Goal: Task Accomplishment & Management: Complete application form

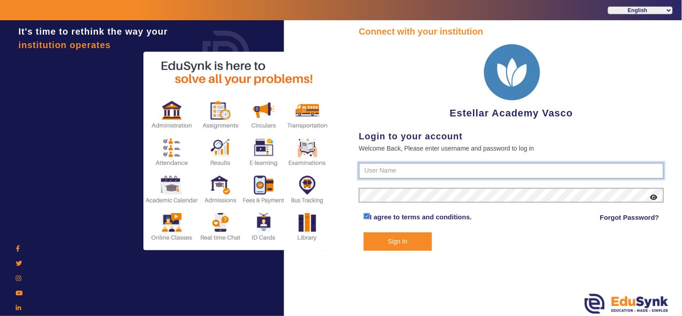
click at [392, 167] on input "text" at bounding box center [511, 171] width 305 height 16
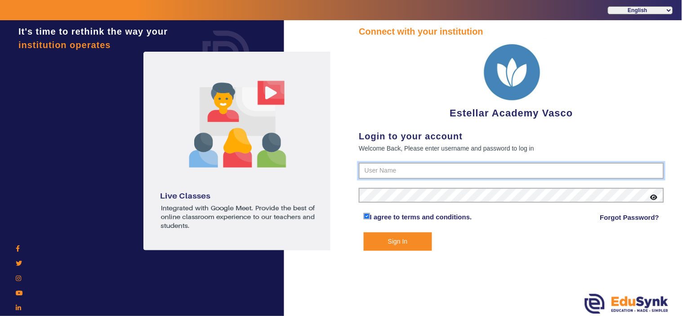
type input "7796657163"
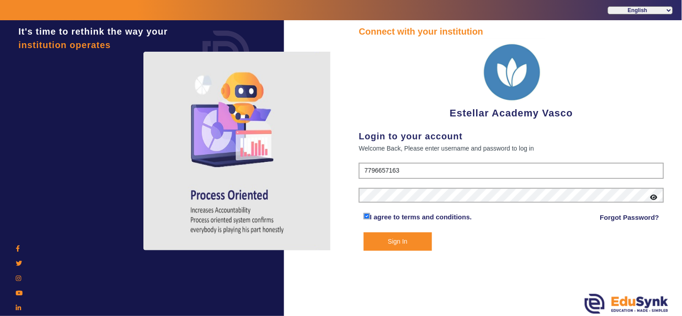
click at [412, 232] on button "Sign In" at bounding box center [398, 241] width 68 height 18
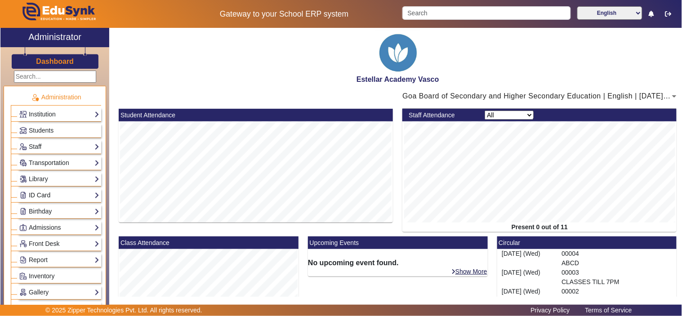
click at [61, 196] on link "ID Card" at bounding box center [59, 195] width 80 height 10
click at [36, 208] on link "Students" at bounding box center [36, 207] width 25 height 7
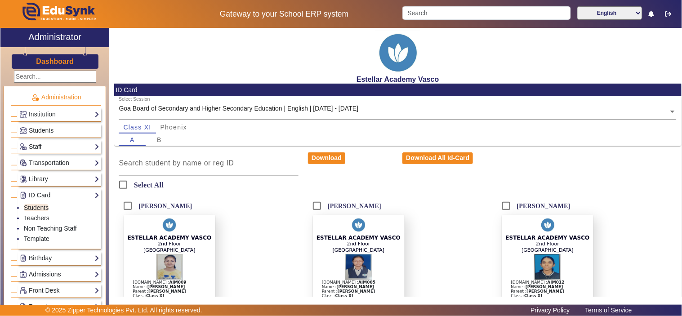
click at [357, 106] on div "Goa Board of Secondary and Higher Secondary Education | English | [DATE] - [DAT…" at bounding box center [239, 108] width 240 height 9
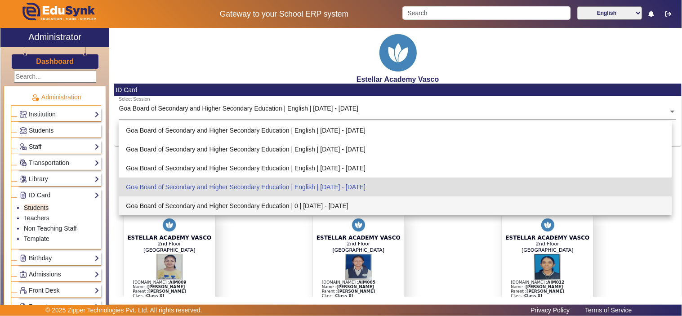
click at [447, 257] on div "ESTELLAR ACADEMY VASCO 2nd Floor Santa Pelagia Building Reg.Id : AIM005 Name : …" at bounding box center [398, 275] width 180 height 120
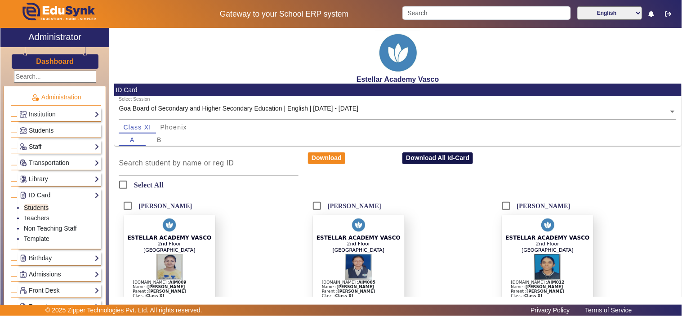
click at [422, 159] on button "Download All Id-Card" at bounding box center [437, 158] width 71 height 12
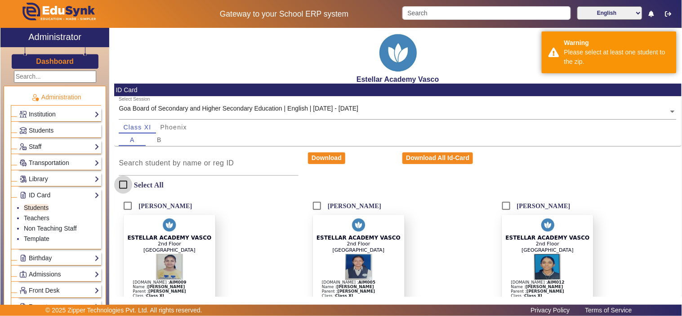
click at [122, 185] on input "Select All" at bounding box center [123, 185] width 18 height 18
checkbox input "true"
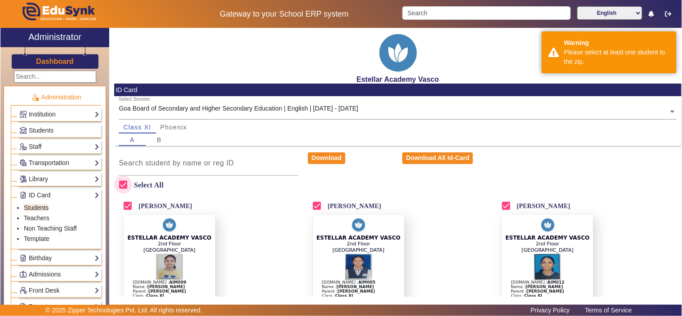
checkbox input "true"
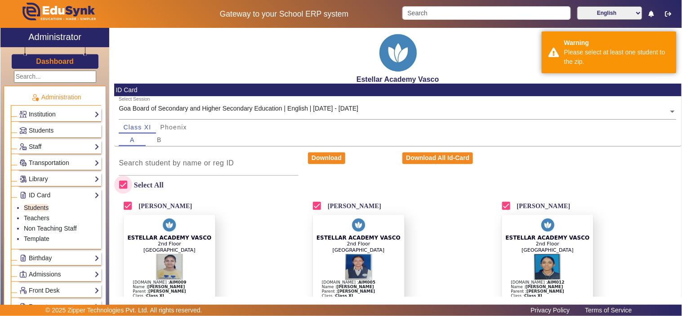
checkbox input "true"
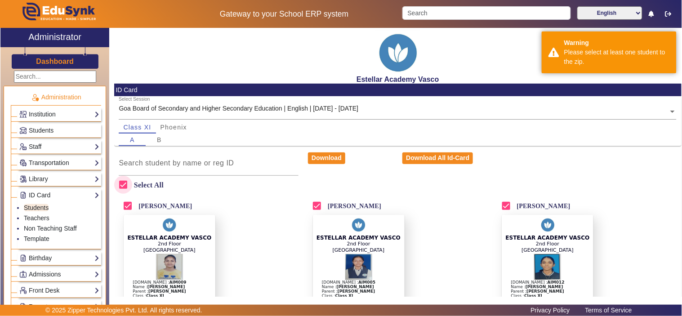
checkbox input "true"
click at [426, 163] on button "Download All Id-Card" at bounding box center [437, 158] width 71 height 12
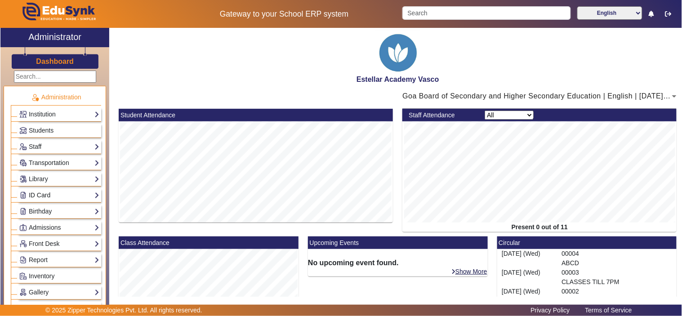
click at [88, 196] on link "ID Card" at bounding box center [59, 195] width 80 height 10
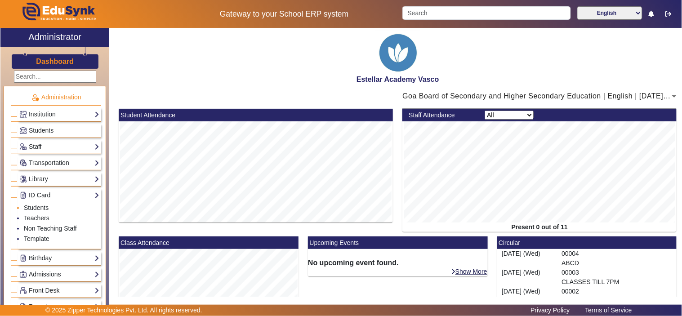
scroll to position [100, 0]
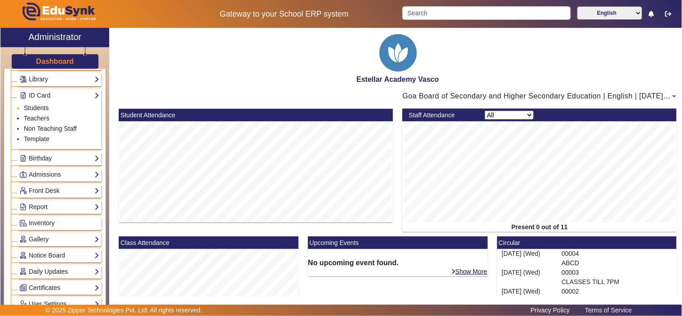
click at [34, 107] on link "Students" at bounding box center [36, 107] width 25 height 7
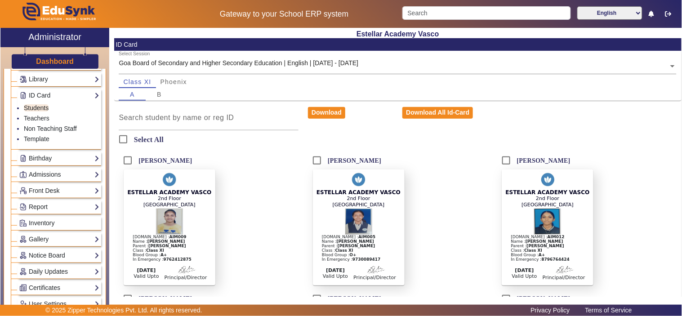
scroll to position [100, 0]
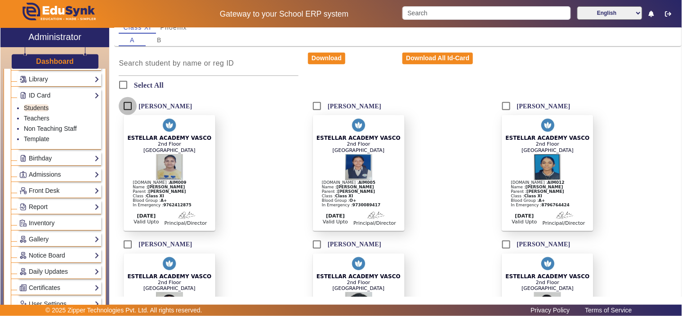
click at [125, 105] on input "[PERSON_NAME]" at bounding box center [128, 106] width 18 height 18
click at [328, 58] on button "Download" at bounding box center [326, 59] width 37 height 12
click at [128, 105] on input "[PERSON_NAME]" at bounding box center [128, 106] width 18 height 18
checkbox input "false"
click at [313, 106] on input "[PERSON_NAME]" at bounding box center [317, 106] width 18 height 18
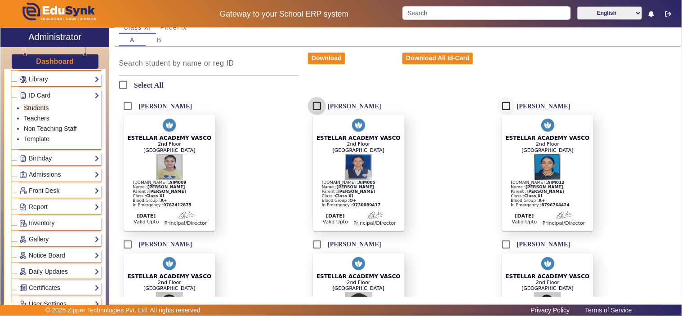
checkbox input "true"
click at [503, 105] on input "[PERSON_NAME]" at bounding box center [506, 106] width 18 height 18
checkbox input "true"
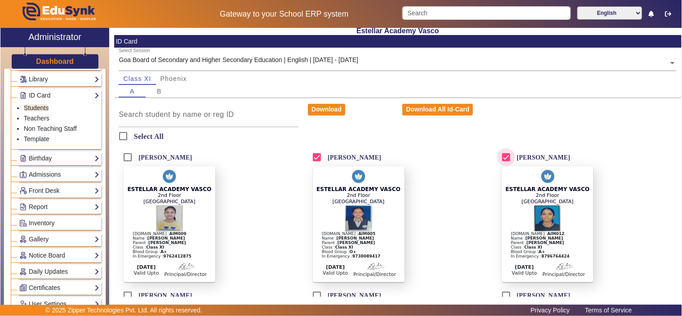
scroll to position [0, 0]
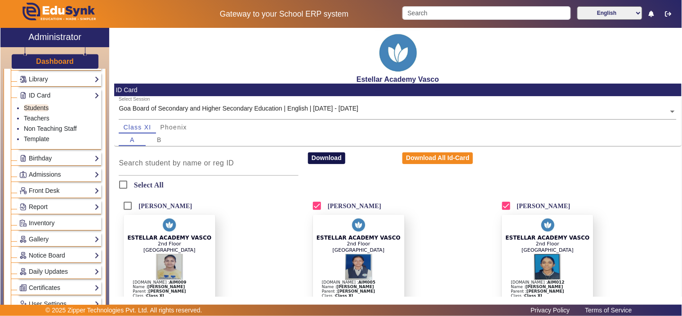
click at [329, 159] on button "Download" at bounding box center [326, 158] width 37 height 12
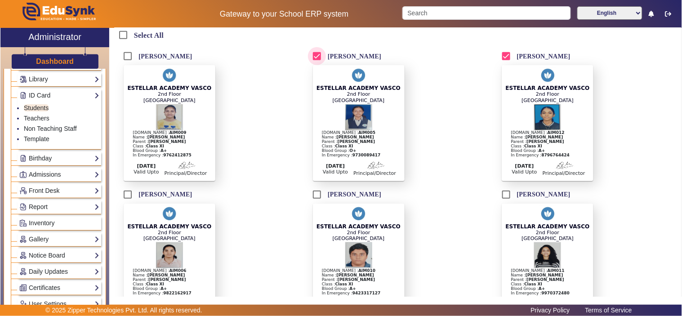
click at [313, 58] on input "[PERSON_NAME]" at bounding box center [317, 56] width 18 height 18
checkbox input "false"
click at [503, 57] on input "[PERSON_NAME]" at bounding box center [506, 56] width 18 height 18
checkbox input "false"
click at [126, 199] on input "Chrislyn D'costa" at bounding box center [128, 195] width 18 height 18
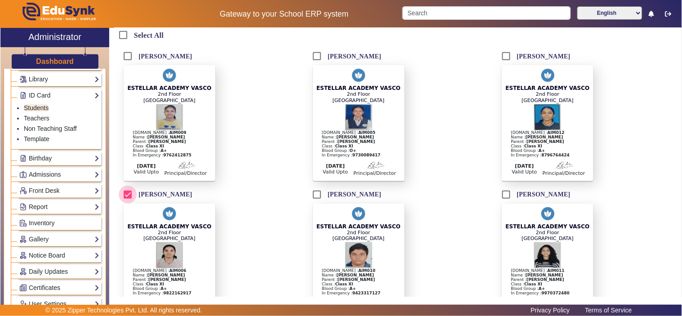
checkbox input "true"
click at [315, 201] on input "Keith Dylan Albuquerque" at bounding box center [317, 195] width 18 height 18
checkbox input "true"
click at [511, 202] on input "Prunella Fernandes" at bounding box center [506, 195] width 18 height 18
checkbox input "true"
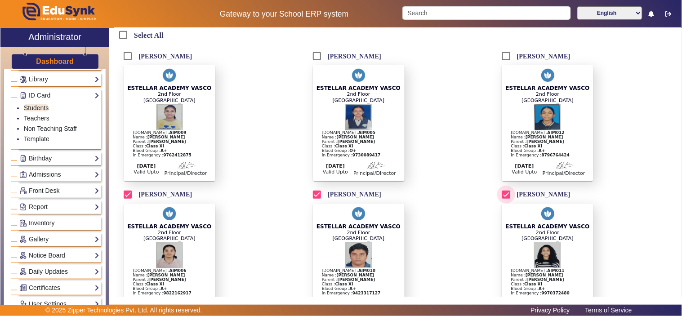
scroll to position [0, 0]
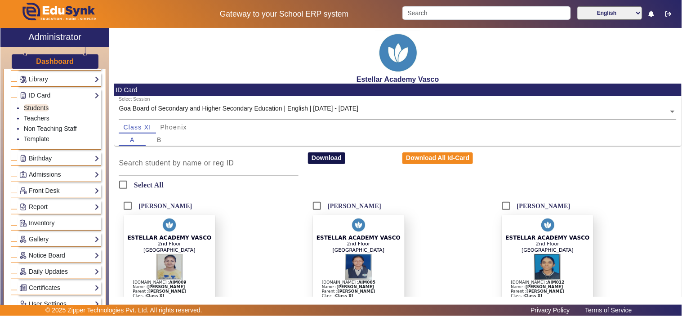
click at [322, 154] on button "Download" at bounding box center [326, 158] width 37 height 12
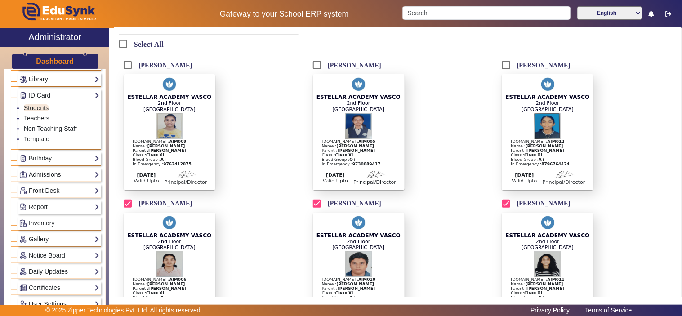
scroll to position [249, 0]
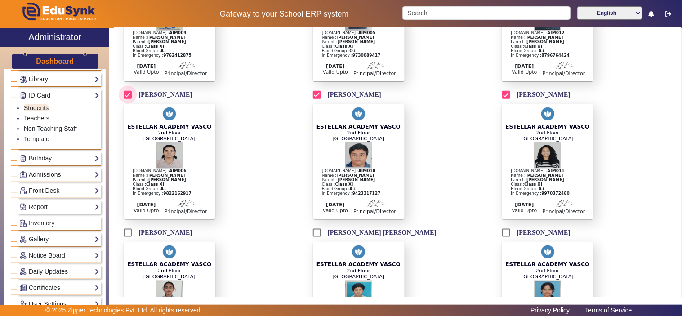
click at [126, 102] on input "[PERSON_NAME]" at bounding box center [128, 95] width 18 height 18
checkbox input "false"
click at [315, 99] on input "[PERSON_NAME]" at bounding box center [317, 95] width 18 height 18
checkbox input "false"
click at [506, 103] on input "[PERSON_NAME]" at bounding box center [506, 95] width 18 height 18
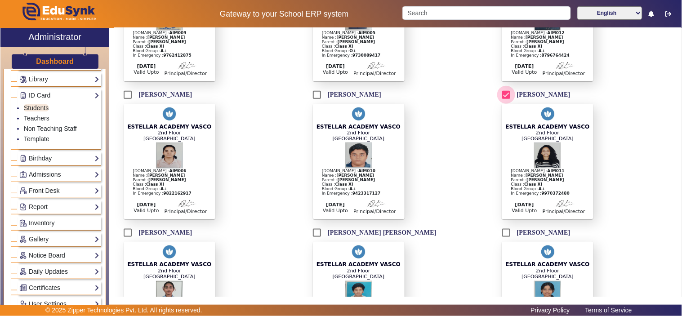
checkbox input "false"
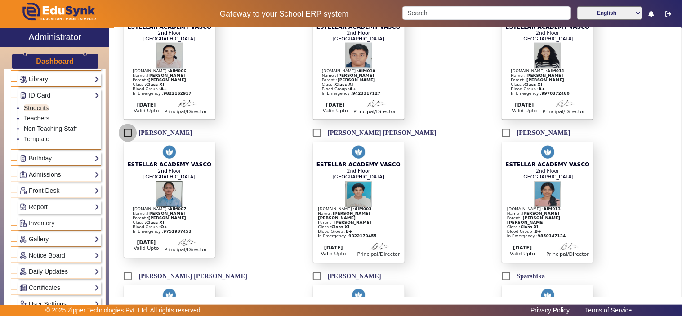
click at [126, 142] on input "[PERSON_NAME]" at bounding box center [128, 133] width 18 height 18
checkbox input "true"
click at [314, 142] on input "[PERSON_NAME] [PERSON_NAME]" at bounding box center [317, 133] width 18 height 18
checkbox input "true"
click at [503, 142] on input "[PERSON_NAME]" at bounding box center [506, 133] width 18 height 18
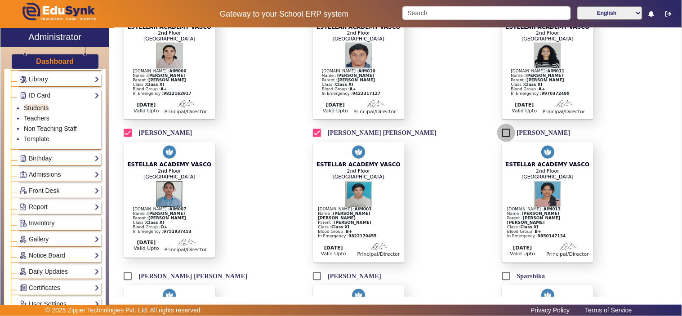
checkbox input "true"
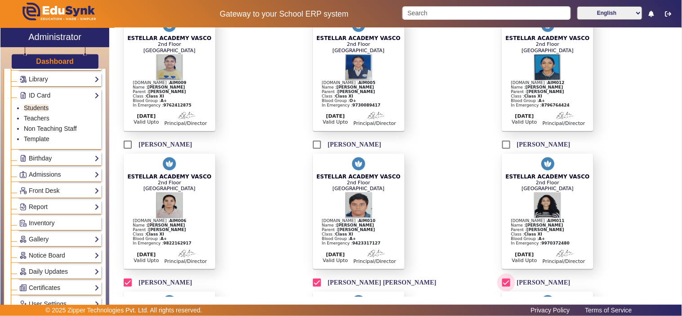
scroll to position [0, 0]
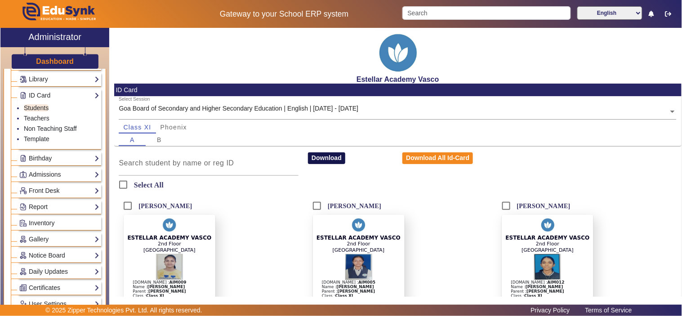
click at [326, 160] on button "Download" at bounding box center [326, 158] width 37 height 12
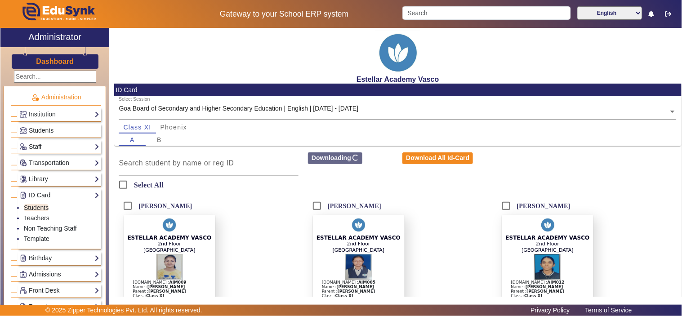
scroll to position [100, 0]
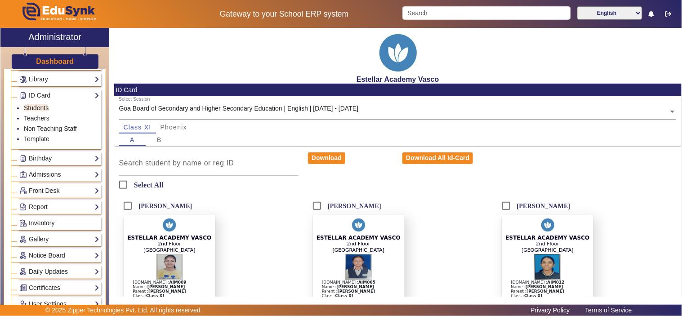
click at [468, 249] on div "[GEOGRAPHIC_DATA] [DOMAIN_NAME] : AIM005 Name : [PERSON_NAME] : [PERSON_NAME] C…" at bounding box center [398, 275] width 180 height 120
click at [153, 141] on div "B" at bounding box center [159, 140] width 27 height 13
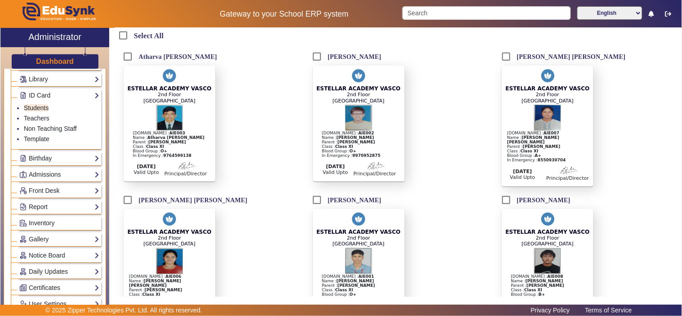
scroll to position [150, 0]
click at [129, 60] on input "Atharva [PERSON_NAME]" at bounding box center [128, 56] width 18 height 18
checkbox input "true"
click at [308, 54] on input "[PERSON_NAME]" at bounding box center [317, 56] width 18 height 18
checkbox input "true"
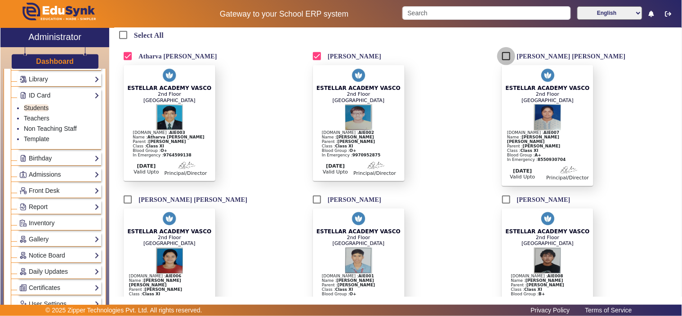
click at [501, 56] on input "[PERSON_NAME] [PERSON_NAME]" at bounding box center [506, 56] width 18 height 18
checkbox input "true"
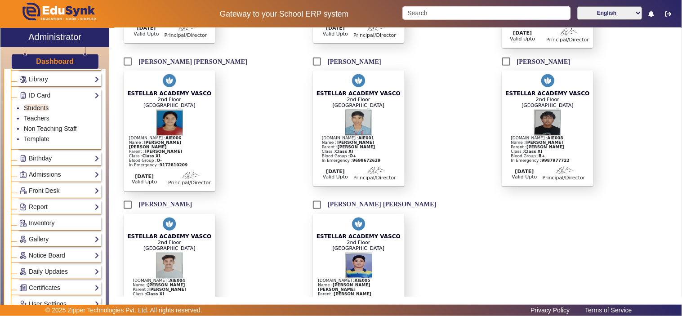
scroll to position [288, 0]
click at [129, 63] on input "[PERSON_NAME] [PERSON_NAME]" at bounding box center [128, 61] width 18 height 18
checkbox input "true"
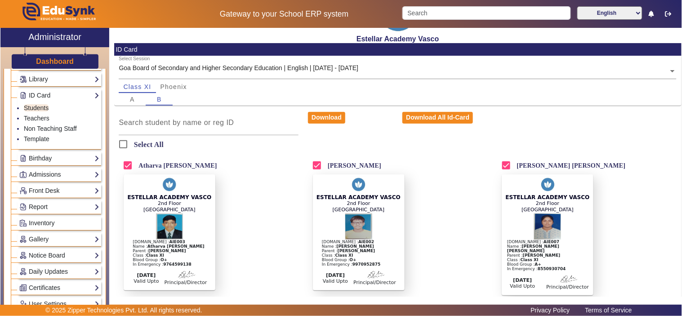
scroll to position [0, 0]
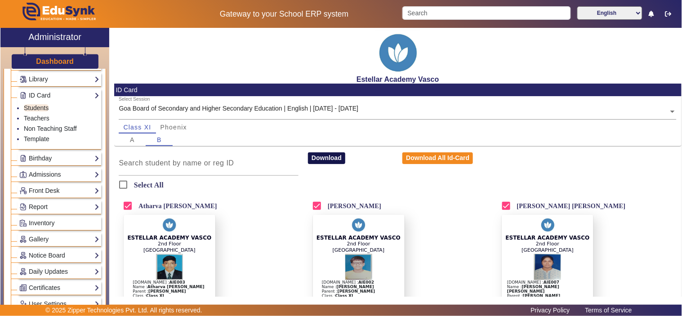
click at [335, 159] on button "Download" at bounding box center [326, 158] width 37 height 12
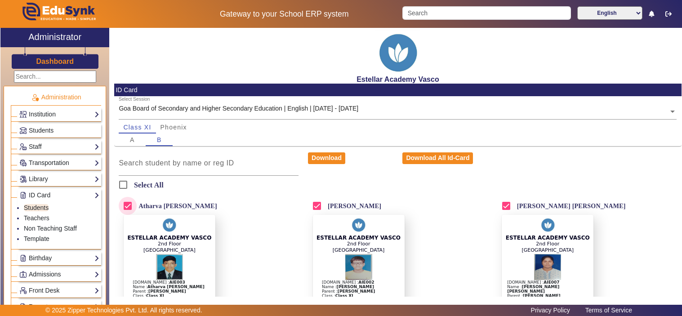
click at [129, 204] on input "Atharva [PERSON_NAME]" at bounding box center [128, 206] width 18 height 18
checkbox input "false"
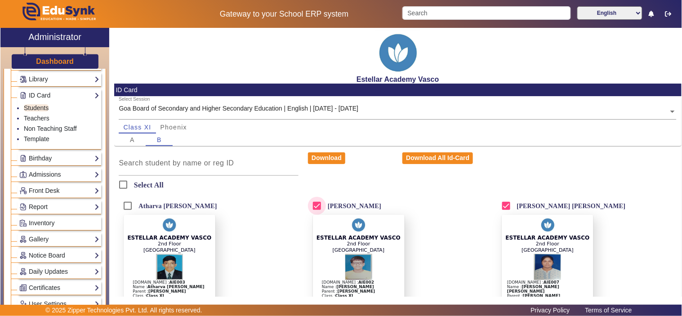
click at [317, 207] on input "[PERSON_NAME]" at bounding box center [317, 206] width 18 height 18
checkbox input "false"
click at [504, 205] on input "[PERSON_NAME] [PERSON_NAME]" at bounding box center [506, 206] width 18 height 18
checkbox input "false"
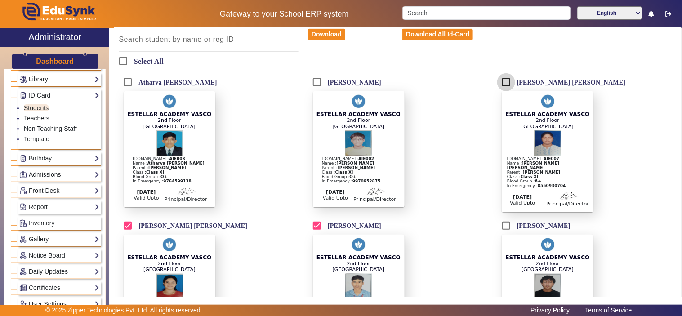
scroll to position [150, 0]
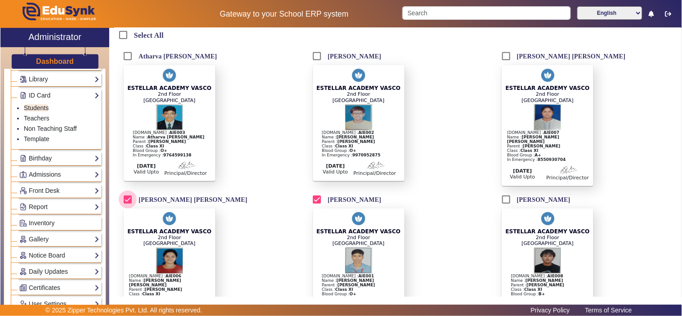
click at [125, 200] on input "[PERSON_NAME] [PERSON_NAME]" at bounding box center [128, 200] width 18 height 18
checkbox input "false"
click at [505, 203] on input "[PERSON_NAME]" at bounding box center [506, 200] width 18 height 18
checkbox input "true"
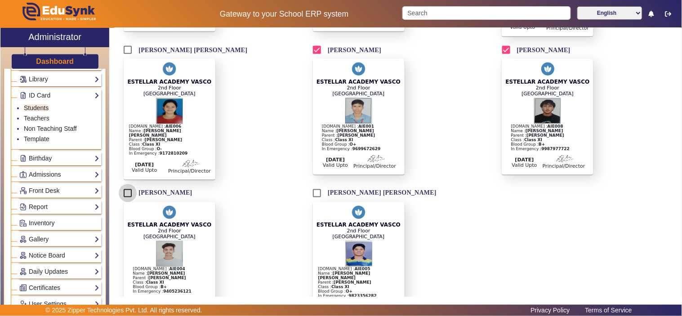
click at [129, 195] on input "[PERSON_NAME]" at bounding box center [128, 193] width 18 height 18
checkbox input "true"
click at [319, 195] on input "[PERSON_NAME] [PERSON_NAME]" at bounding box center [317, 193] width 18 height 18
checkbox input "true"
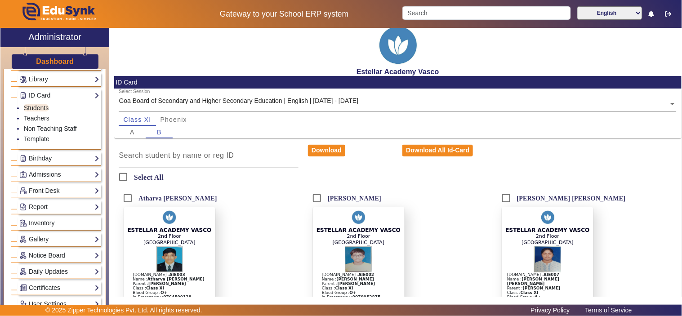
scroll to position [0, 0]
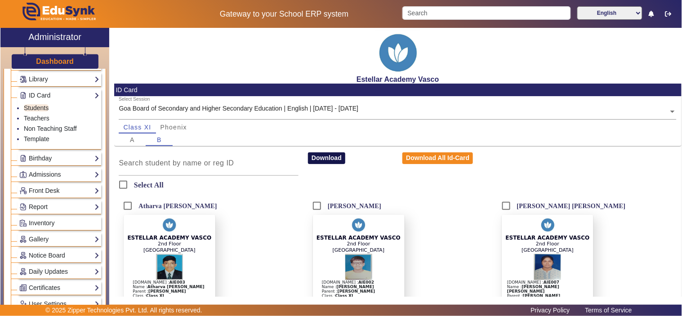
click at [335, 159] on button "Download" at bounding box center [326, 158] width 37 height 12
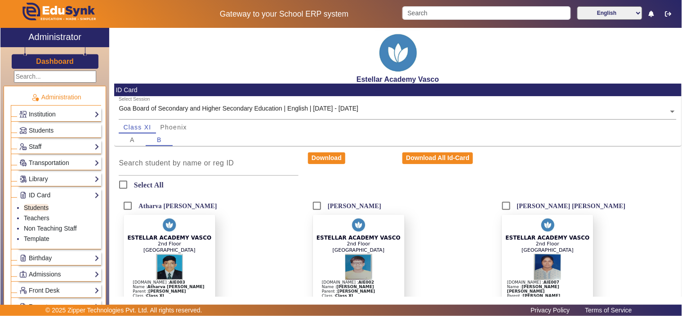
scroll to position [100, 0]
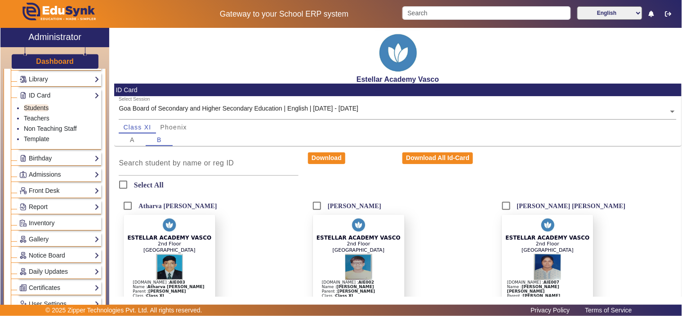
click at [410, 67] on img at bounding box center [397, 52] width 45 height 45
click at [389, 82] on h2 "Estellar Academy Vasco" at bounding box center [397, 79] width 567 height 9
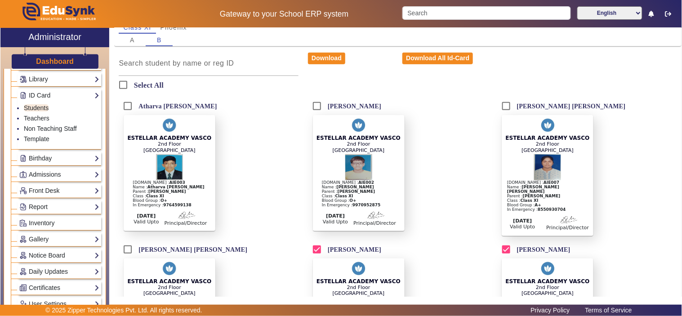
scroll to position [0, 0]
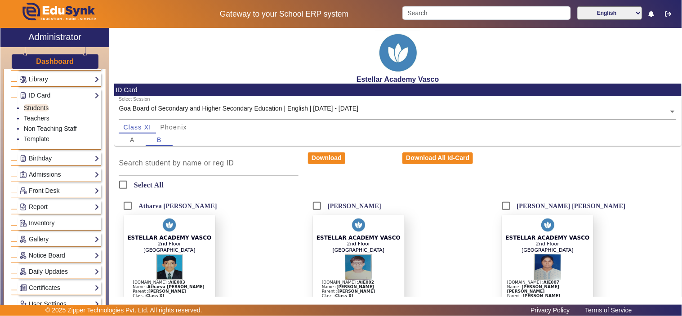
click at [92, 78] on link "Library" at bounding box center [59, 79] width 80 height 10
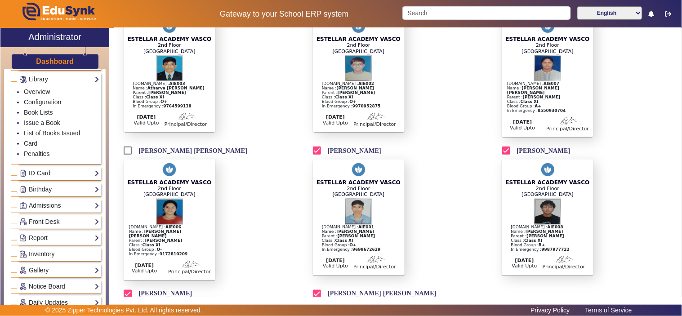
scroll to position [200, 0]
click at [313, 150] on input "Hrishikesh Girish Desai" at bounding box center [317, 150] width 18 height 18
checkbox input "false"
click at [502, 149] on input "Ibrahim Shaikh" at bounding box center [506, 150] width 18 height 18
checkbox input "false"
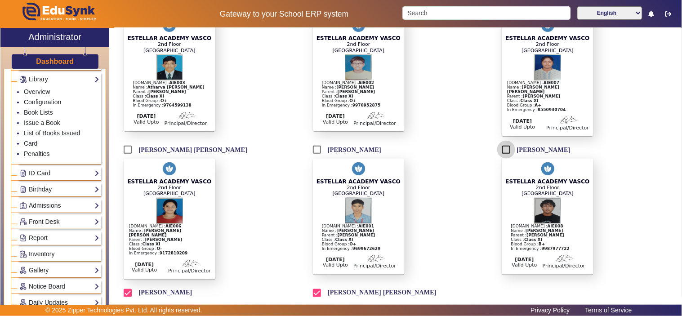
scroll to position [299, 0]
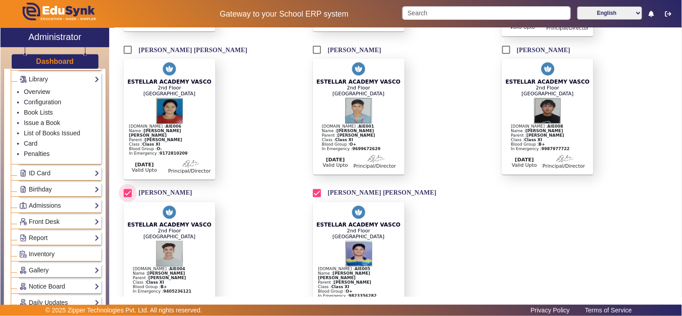
click at [126, 195] on input "Sharang Prasad Kulkarni" at bounding box center [128, 193] width 18 height 18
checkbox input "false"
click at [313, 196] on input "Tanish Shailesh Narvekar" at bounding box center [317, 193] width 18 height 18
checkbox input "false"
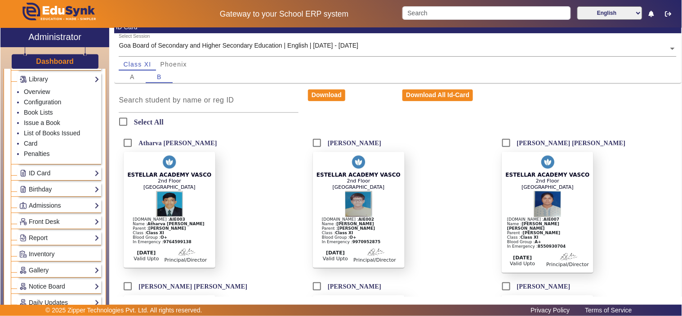
scroll to position [0, 0]
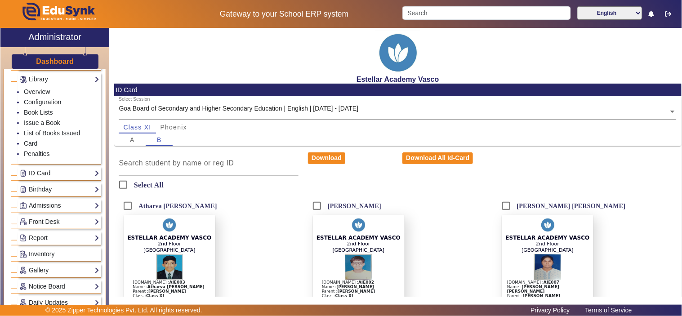
click at [378, 56] on img at bounding box center [397, 52] width 45 height 45
click at [44, 80] on link "Library" at bounding box center [59, 79] width 80 height 10
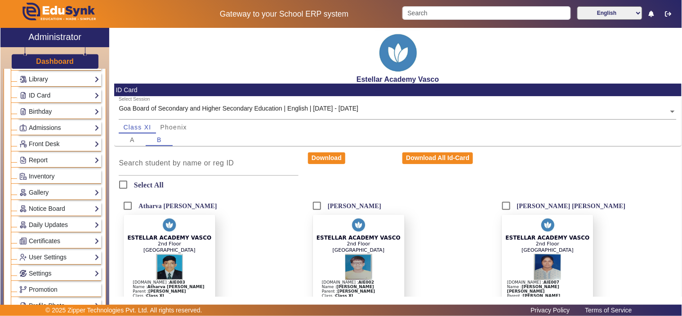
click at [44, 80] on link "Library" at bounding box center [59, 79] width 80 height 10
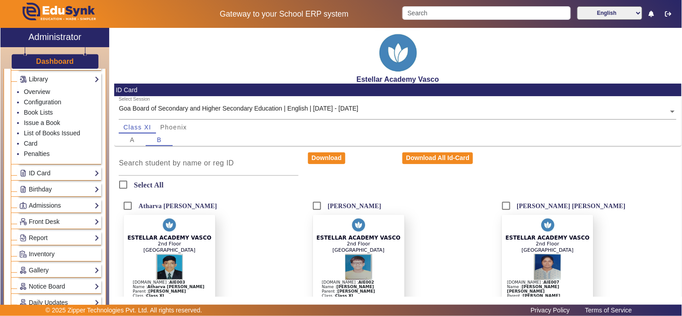
click at [44, 80] on link "Library" at bounding box center [59, 79] width 80 height 10
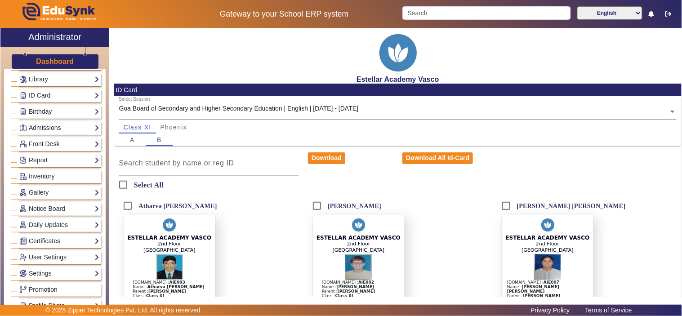
click at [35, 42] on h2 "Administrator" at bounding box center [54, 36] width 53 height 11
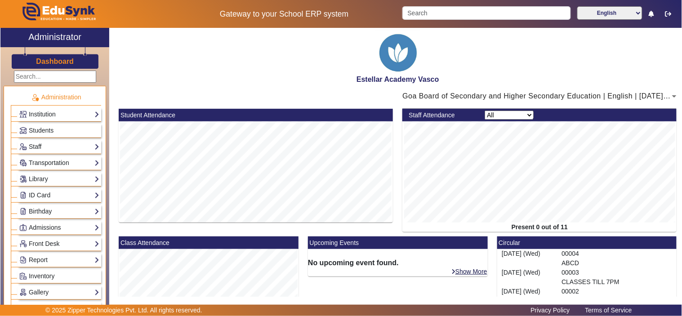
click at [391, 77] on h2 "Estellar Academy Vasco" at bounding box center [397, 79] width 567 height 9
click at [390, 79] on h2 "Estellar Academy Vasco" at bounding box center [397, 79] width 567 height 9
click at [389, 62] on img at bounding box center [397, 52] width 45 height 45
click at [669, 96] on icon at bounding box center [674, 96] width 11 height 11
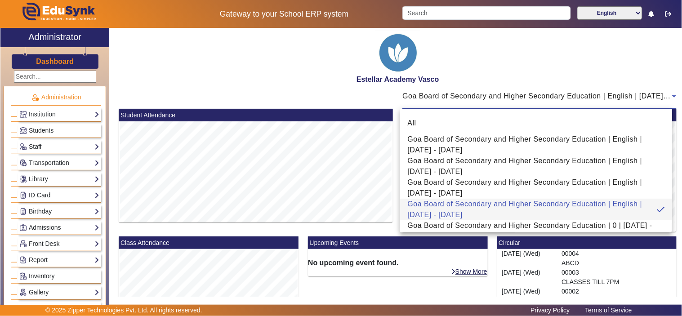
click at [314, 75] on div at bounding box center [341, 158] width 682 height 316
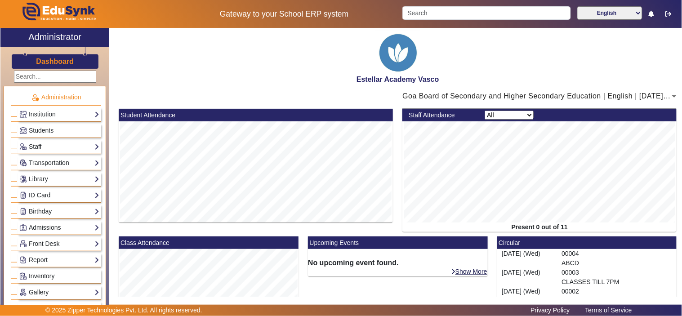
click at [378, 79] on h2 "Estellar Academy Vasco" at bounding box center [397, 79] width 567 height 9
drag, startPoint x: 356, startPoint y: 79, endPoint x: 438, endPoint y: 80, distance: 82.7
click at [438, 80] on h2 "Estellar Academy Vasco" at bounding box center [397, 79] width 567 height 9
click at [356, 68] on div "Estellar Academy Vasco" at bounding box center [397, 56] width 567 height 56
drag, startPoint x: 355, startPoint y: 79, endPoint x: 440, endPoint y: 77, distance: 84.5
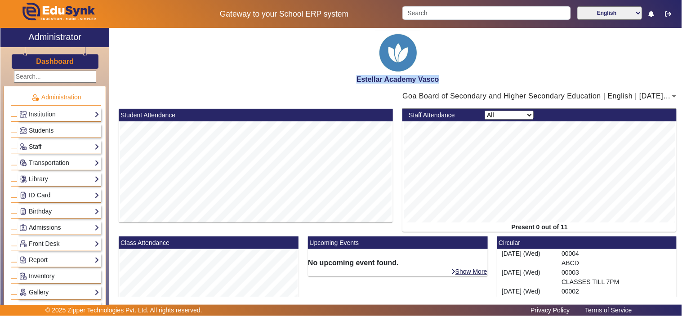
click at [440, 77] on h2 "Estellar Academy Vasco" at bounding box center [397, 79] width 567 height 9
click at [669, 97] on icon at bounding box center [674, 96] width 11 height 11
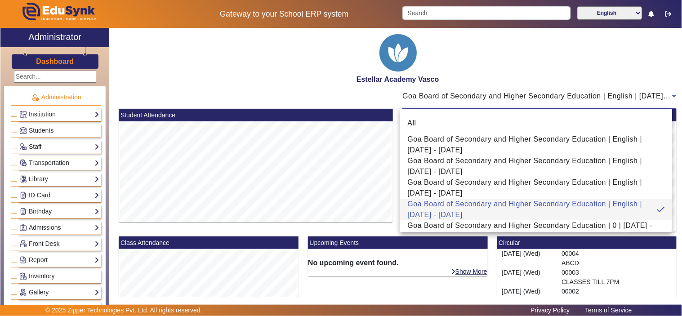
click at [280, 70] on div at bounding box center [341, 158] width 682 height 316
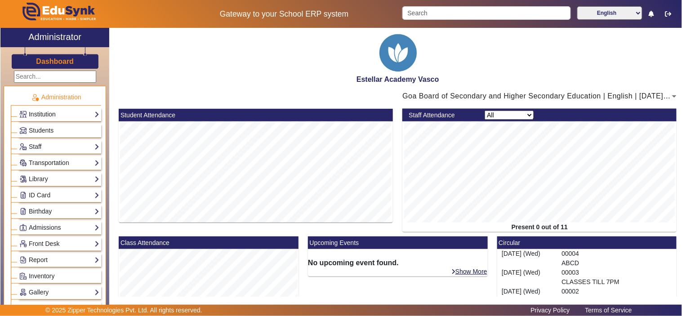
click at [91, 115] on link "Institution" at bounding box center [59, 114] width 80 height 10
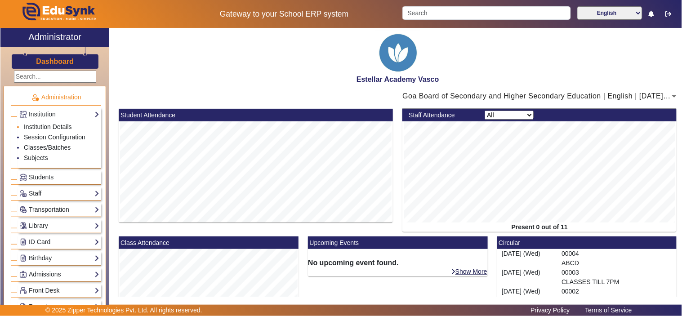
click at [66, 126] on link "Institution Details" at bounding box center [48, 126] width 48 height 7
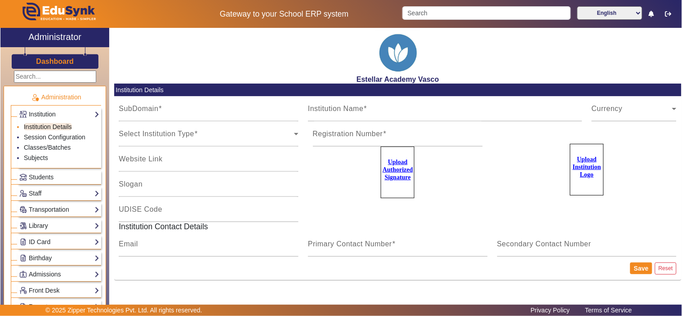
type input "vasco"
type input "Estellar Academy Vasco"
type input "estellaracademy.ac.in"
type input "NA"
type input "finalobo.estellar@gmail.com"
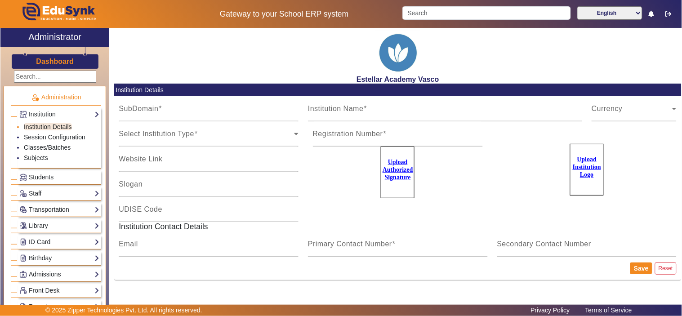
type input "7796657163"
type input "7796657176"
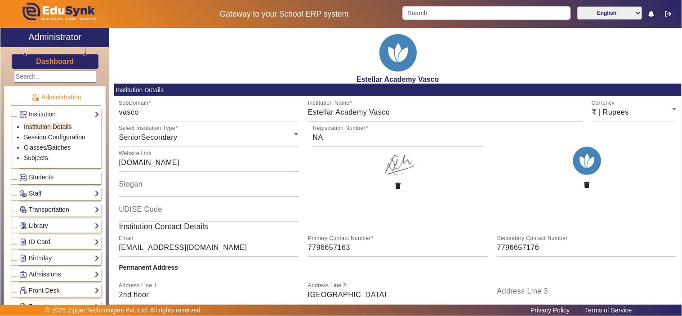
click at [372, 114] on input "Estellar Academy Vasco" at bounding box center [445, 112] width 274 height 11
drag, startPoint x: 398, startPoint y: 113, endPoint x: 294, endPoint y: 110, distance: 104.3
click at [294, 110] on div "SubDomain vasco Institution Name Estellar Academy Vasco Currency ₹ | Rupees" at bounding box center [397, 108] width 567 height 25
click at [172, 185] on input "Slogan" at bounding box center [209, 188] width 180 height 11
click at [174, 153] on div "Website Link estellaracademy.ac.in" at bounding box center [209, 159] width 180 height 25
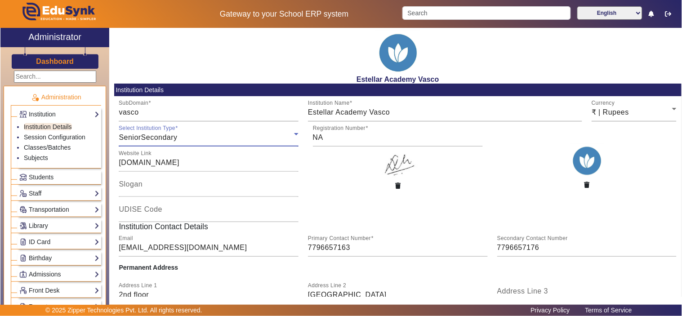
click at [161, 137] on span "SeniorSecondary" at bounding box center [148, 138] width 58 height 8
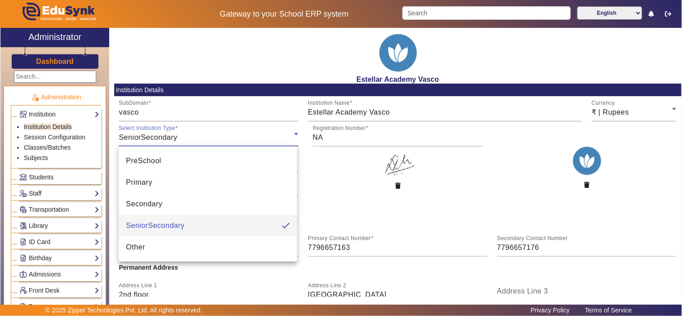
click at [152, 112] on div at bounding box center [341, 158] width 682 height 316
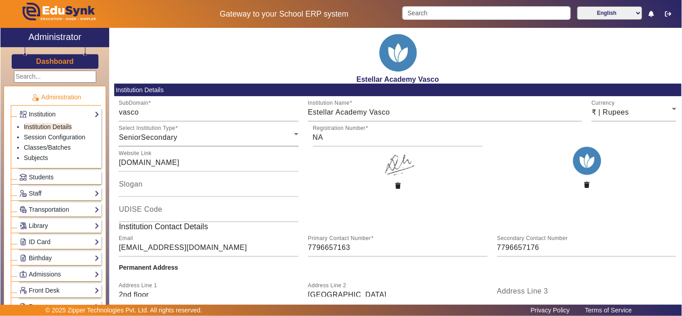
click at [156, 138] on span "SeniorSecondary" at bounding box center [148, 138] width 58 height 8
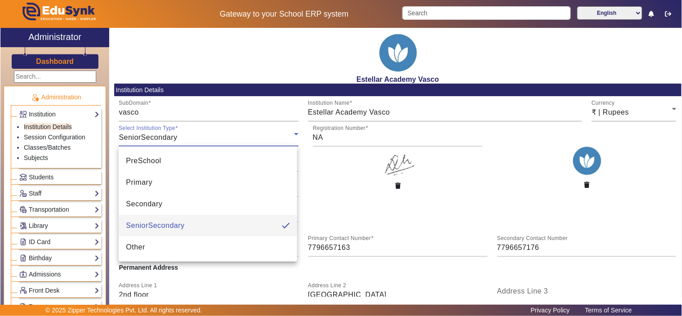
click at [159, 102] on div at bounding box center [341, 158] width 682 height 316
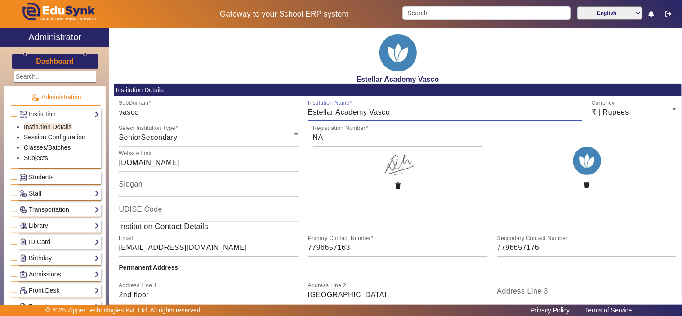
click at [394, 116] on input "Estellar Academy Vasco" at bounding box center [445, 112] width 274 height 11
drag, startPoint x: 405, startPoint y: 114, endPoint x: 336, endPoint y: 114, distance: 69.2
click at [336, 114] on input "Estellar Academy Vasco" at bounding box center [445, 112] width 274 height 11
type input "Estellar Higher Secondary School of Excellance"
click at [410, 189] on figcaption at bounding box center [398, 185] width 170 height 15
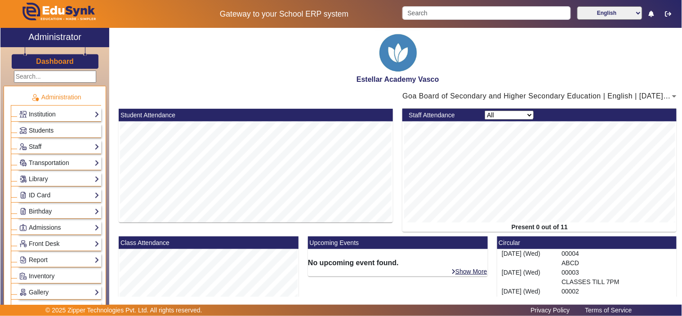
click at [51, 131] on span "Students" at bounding box center [41, 130] width 25 height 7
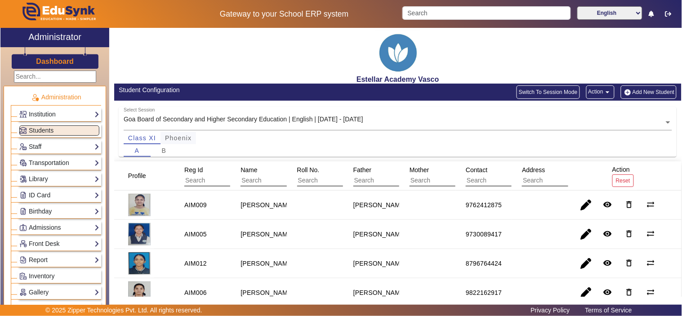
click at [177, 135] on span "Phoenix" at bounding box center [178, 138] width 27 height 6
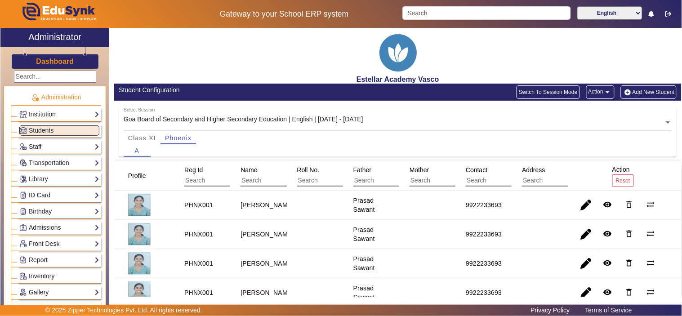
click at [649, 90] on button "Add New Student" at bounding box center [649, 91] width 56 height 13
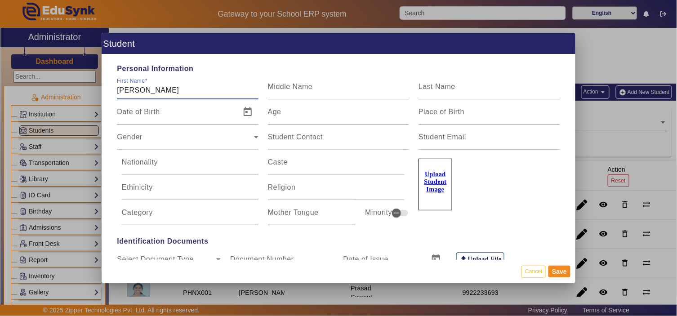
click at [439, 189] on u "Upload Student Image" at bounding box center [435, 182] width 22 height 22
click at [0, 0] on input "Upload Student Image" at bounding box center [0, 0] width 0 height 0
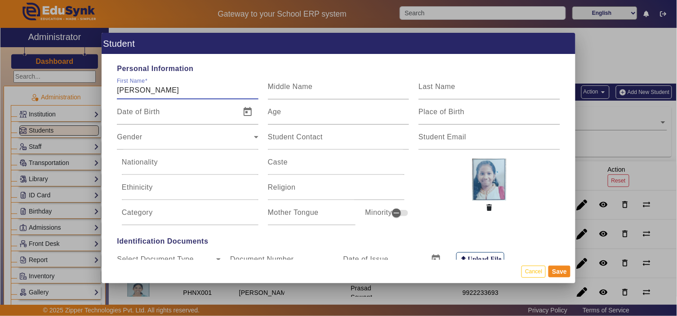
drag, startPoint x: 160, startPoint y: 89, endPoint x: 112, endPoint y: 88, distance: 47.7
click at [112, 88] on div "First Name [PERSON_NAME]" at bounding box center [187, 86] width 151 height 25
paste input "[PERSON_NAME]"
type input "[PERSON_NAME]"
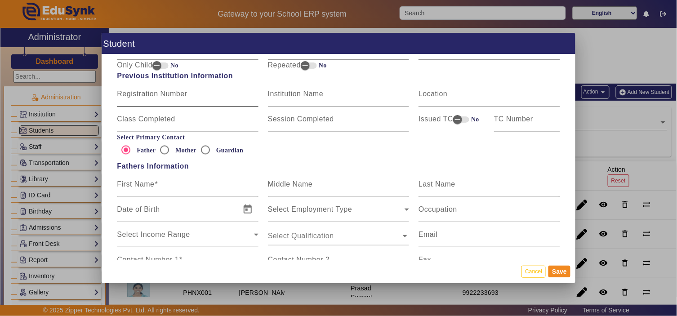
scroll to position [499, 0]
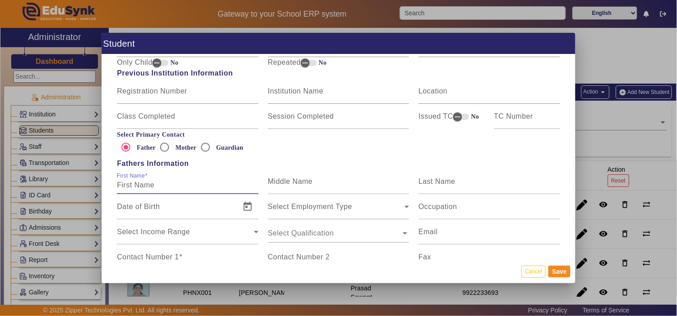
click at [156, 187] on input "First Name" at bounding box center [187, 185] width 141 height 11
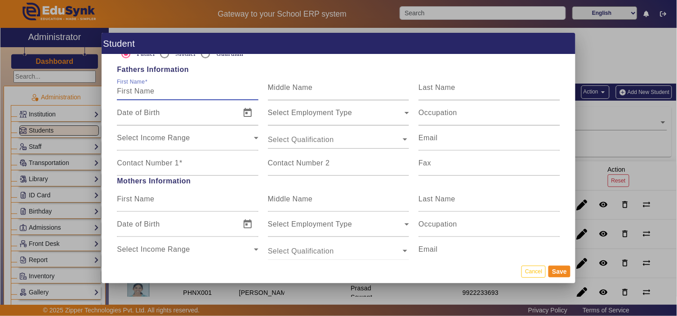
scroll to position [599, 0]
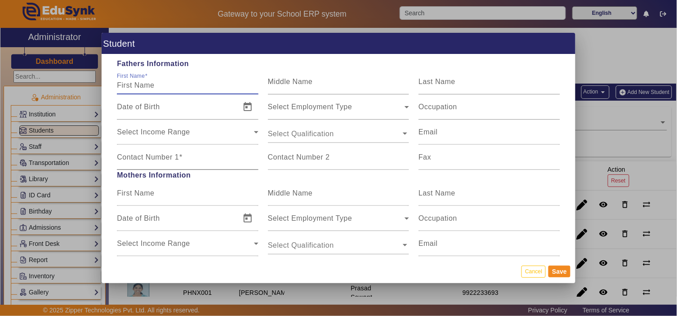
click at [148, 160] on mat-label "Contact Number 1" at bounding box center [148, 157] width 62 height 8
click at [148, 160] on input "Contact Number 1" at bounding box center [187, 161] width 141 height 11
paste input "9765323183"
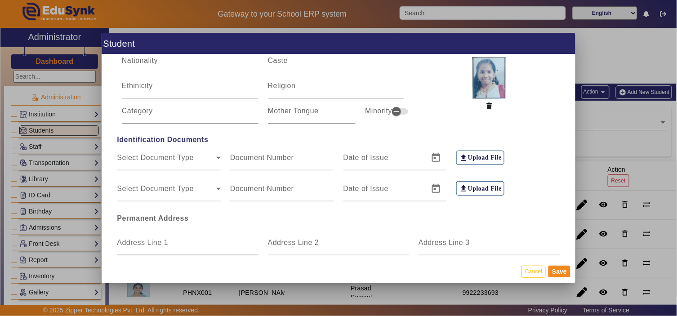
scroll to position [0, 0]
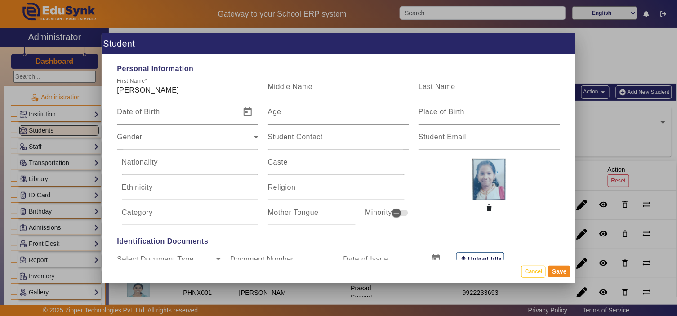
type input "9765323183"
click at [156, 90] on input "[PERSON_NAME]" at bounding box center [187, 90] width 141 height 11
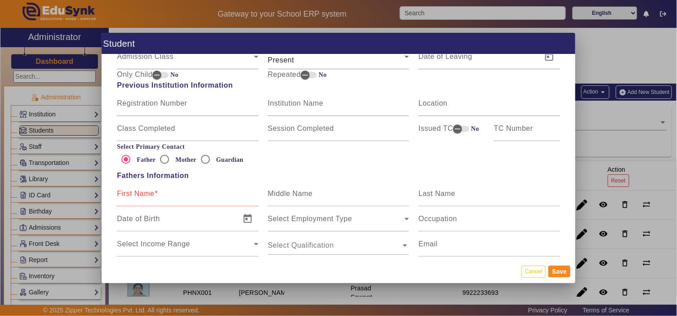
scroll to position [499, 0]
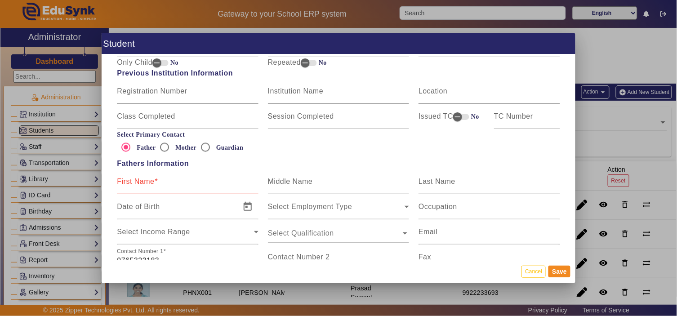
click at [155, 174] on div "First Name" at bounding box center [187, 181] width 141 height 25
paste input "[PERSON_NAME]"
click at [117, 185] on input "[PERSON_NAME]" at bounding box center [187, 185] width 141 height 11
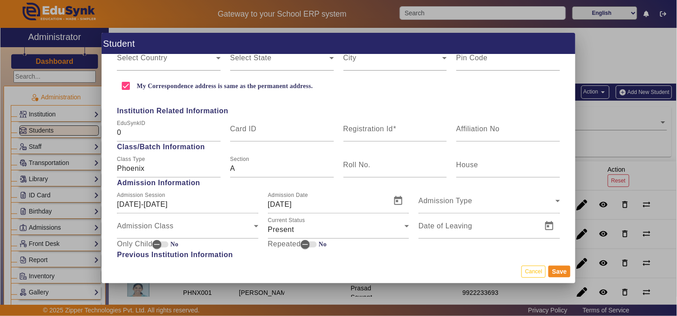
scroll to position [299, 0]
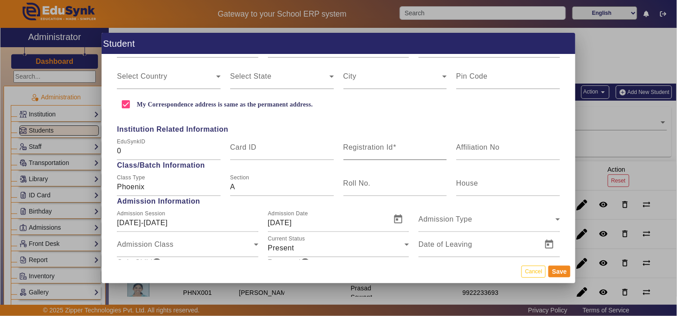
type input "[PERSON_NAME]"
click at [372, 150] on mat-label "Registration Id" at bounding box center [368, 147] width 50 height 8
click at [372, 150] on input "Registration Id" at bounding box center [395, 151] width 104 height 11
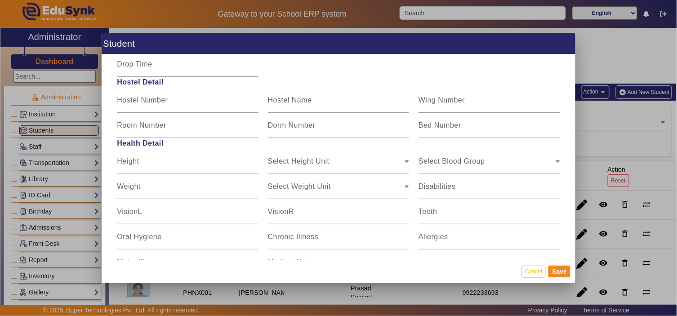
scroll to position [1122, 0]
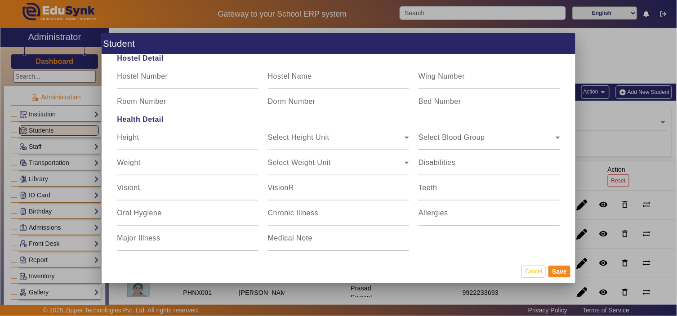
click at [499, 140] on div "Select Blood Group" at bounding box center [486, 141] width 137 height 11
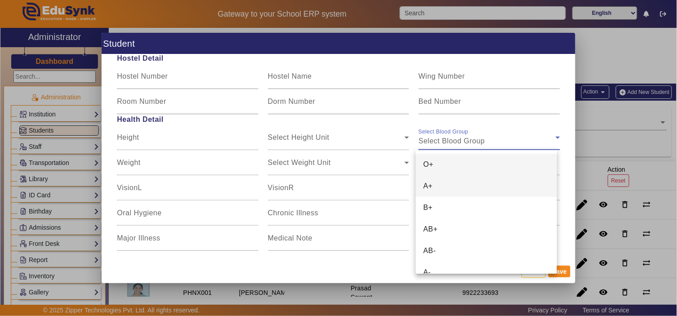
click at [452, 180] on mat-option "A+" at bounding box center [486, 186] width 141 height 22
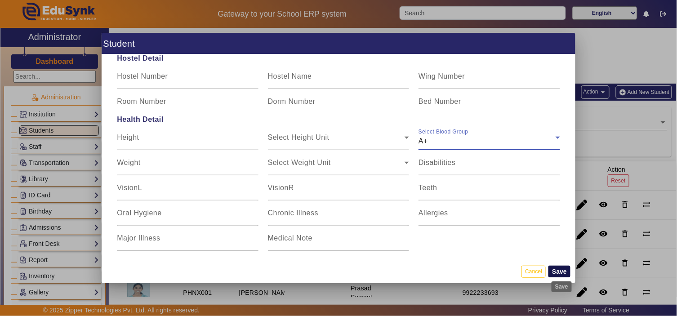
click at [555, 272] on button "Save" at bounding box center [559, 272] width 22 height 12
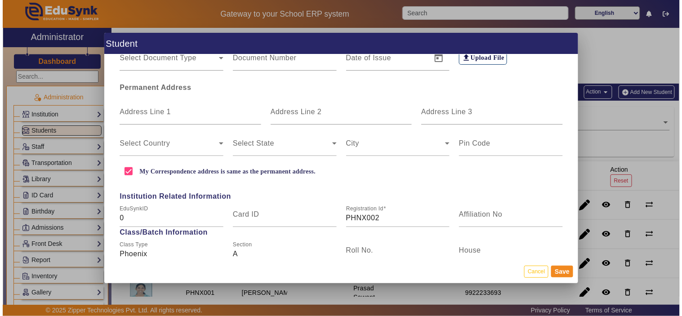
scroll to position [200, 0]
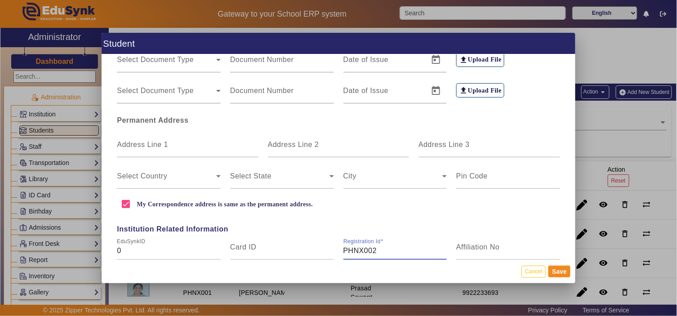
click at [380, 252] on input "PHNX002" at bounding box center [395, 250] width 104 height 11
type input "PHNX003"
click at [564, 273] on button "Save" at bounding box center [559, 272] width 22 height 12
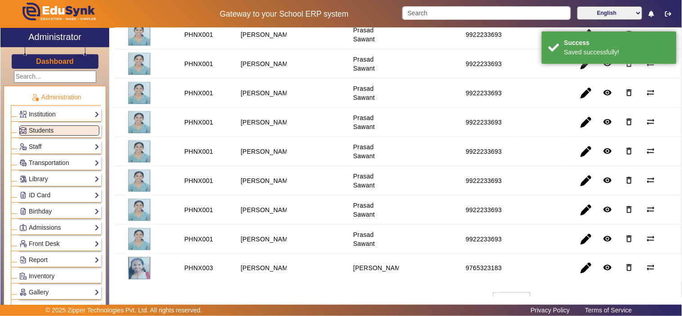
scroll to position [218, 0]
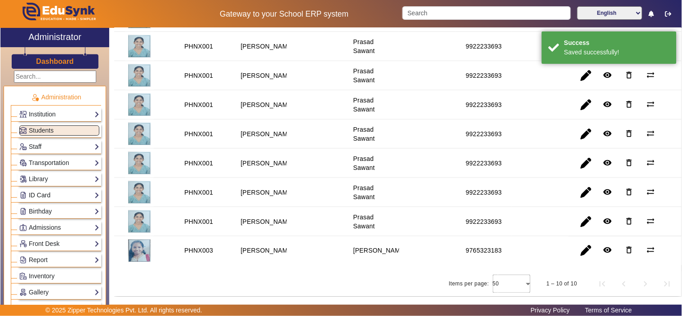
click at [54, 196] on link "ID Card" at bounding box center [59, 195] width 80 height 10
click at [43, 209] on link "Students" at bounding box center [36, 207] width 25 height 7
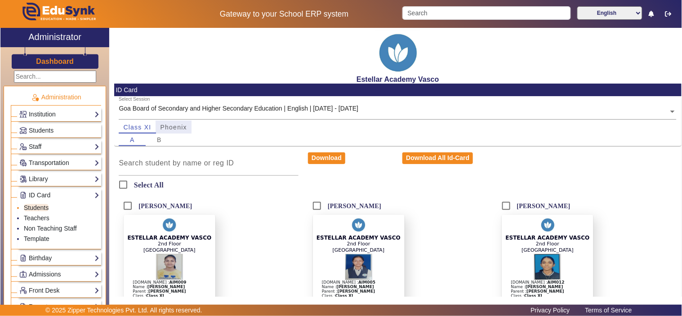
click at [177, 122] on span "Phoenix" at bounding box center [173, 127] width 27 height 13
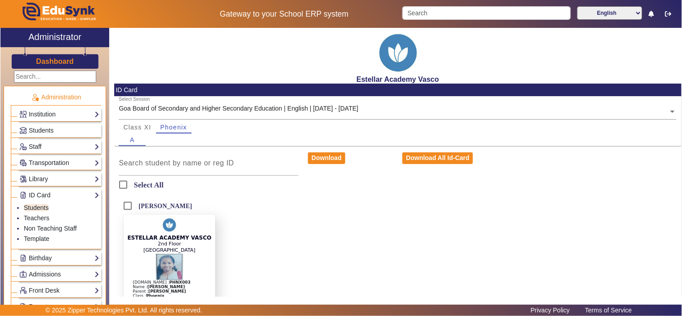
scroll to position [49, 0]
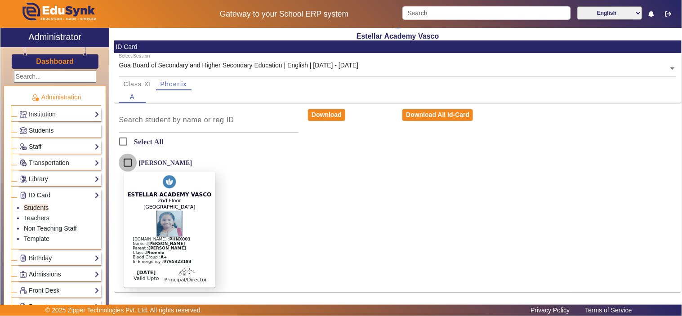
click at [129, 158] on input "[PERSON_NAME]" at bounding box center [128, 163] width 18 height 18
checkbox input "true"
click at [330, 64] on input "text" at bounding box center [398, 68] width 558 height 9
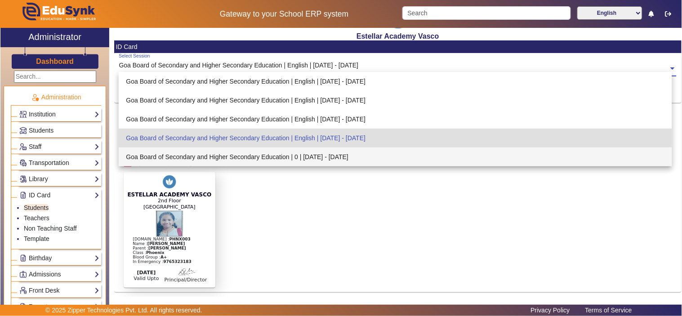
click at [316, 156] on div "Goa Board of Secondary and Higher Secondary Education | 0 | [DATE] - [DATE]" at bounding box center [395, 156] width 553 height 19
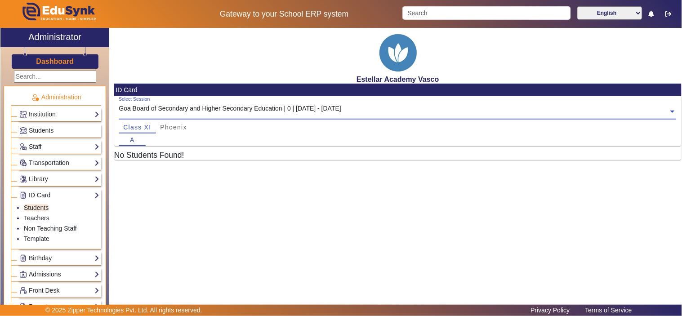
scroll to position [0, 0]
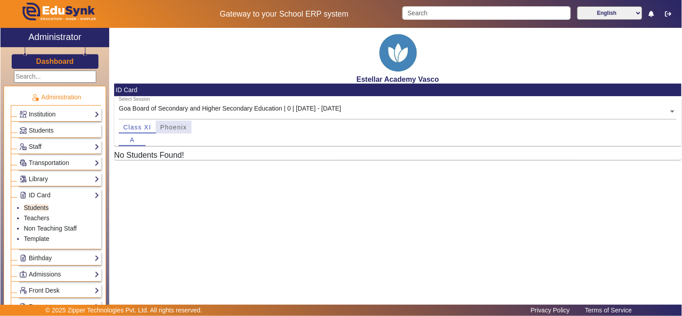
click at [176, 129] on span "Phoenix" at bounding box center [173, 127] width 27 height 6
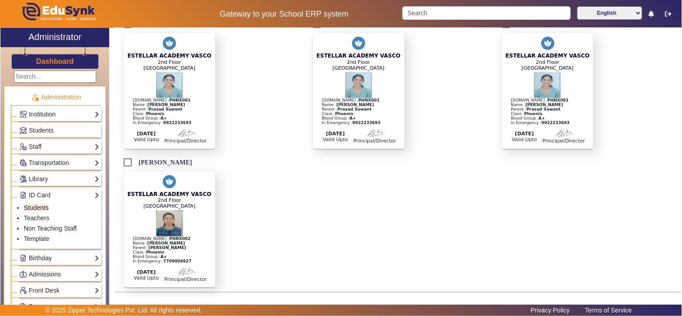
scroll to position [333, 0]
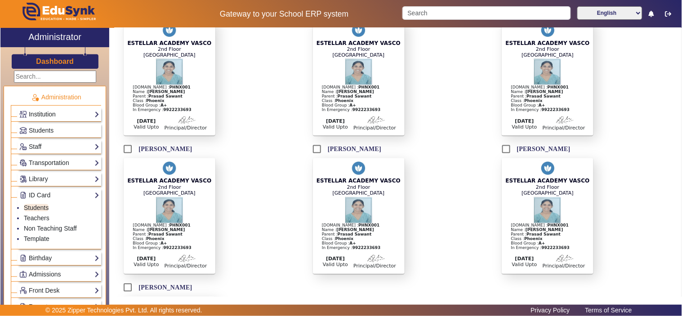
click at [67, 114] on link "Institution" at bounding box center [59, 114] width 80 height 10
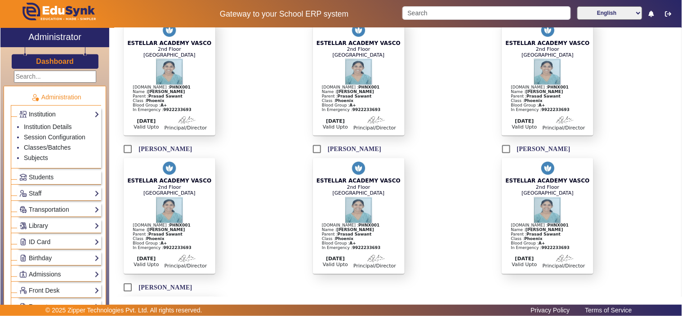
click at [67, 114] on link "Institution" at bounding box center [59, 114] width 80 height 10
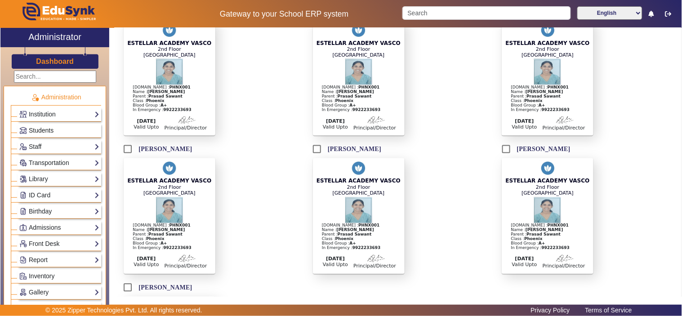
click at [65, 129] on link "Students" at bounding box center [59, 130] width 80 height 10
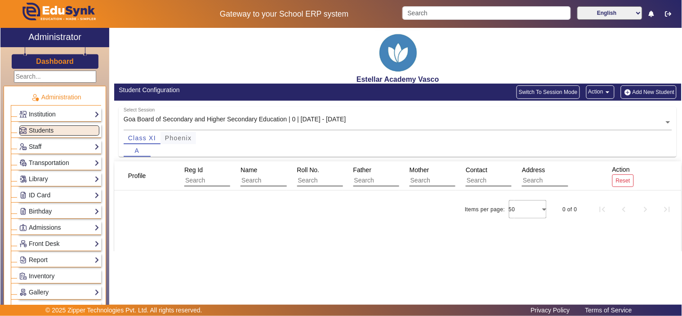
click at [182, 136] on span "Phoenix" at bounding box center [178, 138] width 27 height 6
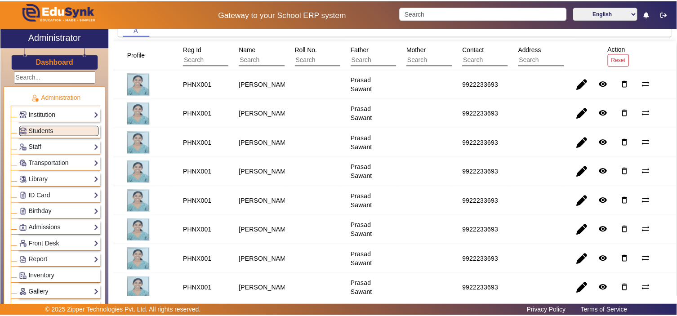
scroll to position [18, 0]
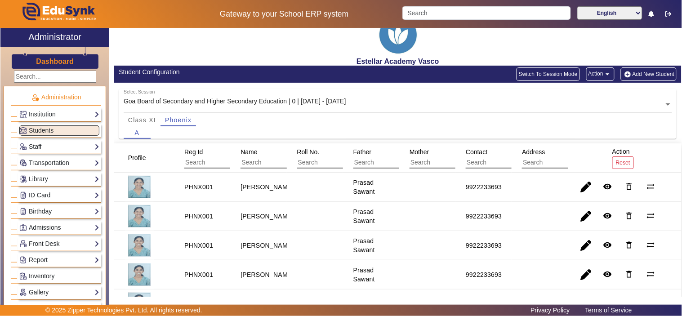
click at [641, 74] on button "Add New Student" at bounding box center [649, 73] width 56 height 13
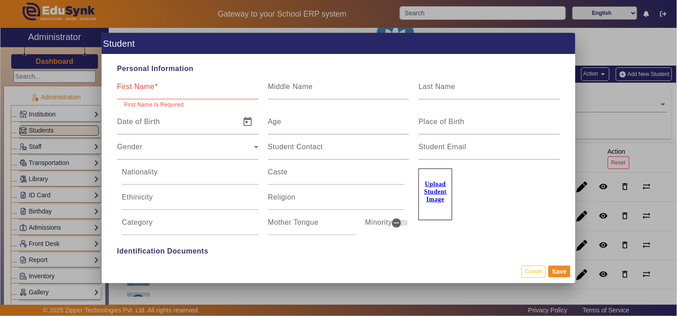
click at [190, 81] on div "First Name" at bounding box center [187, 86] width 141 height 25
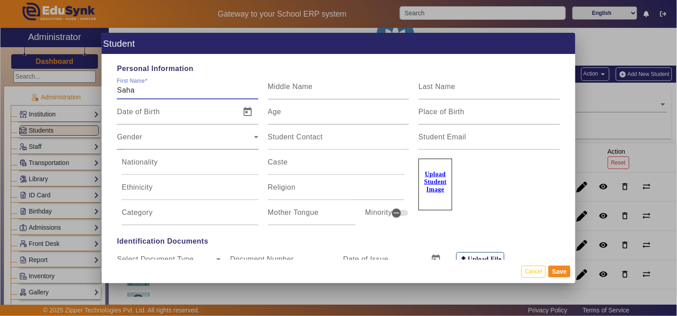
type input "[PERSON_NAME]"
click at [158, 87] on input "[PERSON_NAME]" at bounding box center [187, 90] width 141 height 11
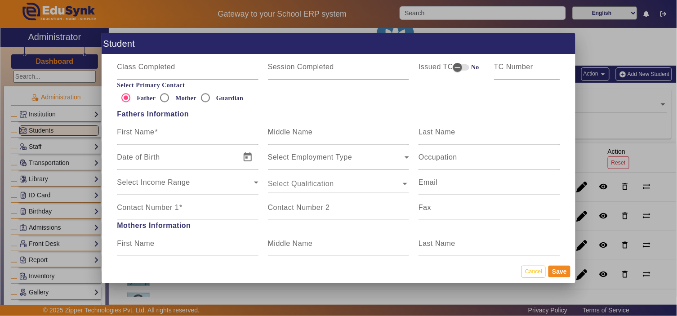
scroll to position [549, 0]
click at [156, 138] on input "First Name" at bounding box center [187, 135] width 141 height 11
paste input "[PERSON_NAME]"
click at [119, 134] on input "[PERSON_NAME]" at bounding box center [187, 135] width 141 height 11
type input "[PERSON_NAME]"
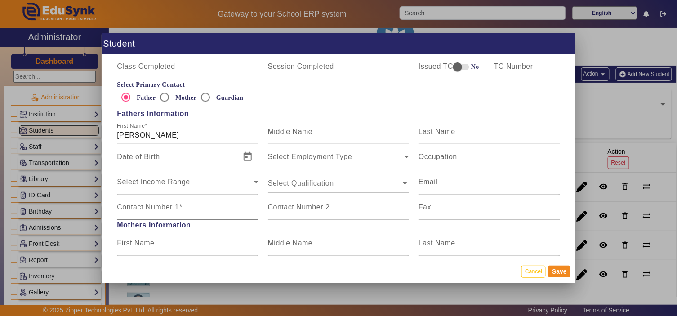
click at [168, 203] on div "Contact Number 1" at bounding box center [187, 207] width 141 height 25
paste input "9765323183"
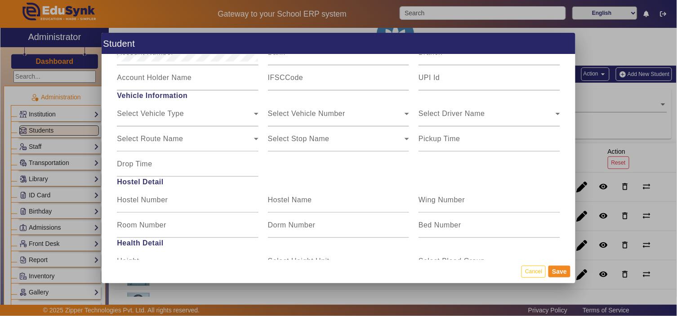
scroll to position [1122, 0]
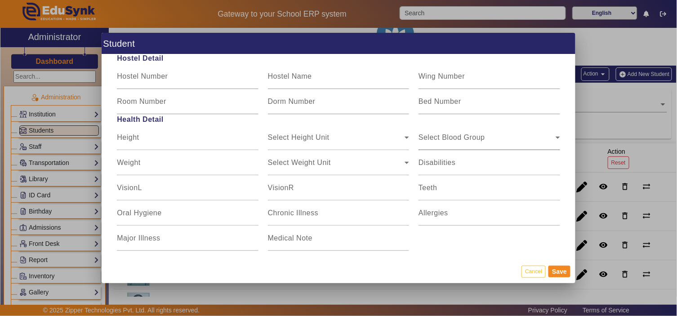
type input "9765323183"
click at [496, 133] on div "Select Blood Group Select Blood Group" at bounding box center [488, 137] width 141 height 25
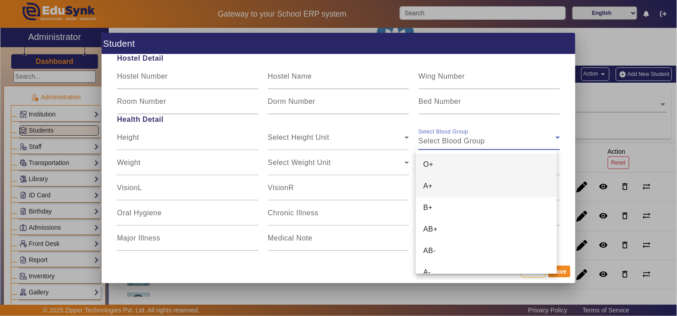
click at [448, 183] on mat-option "A+" at bounding box center [486, 186] width 141 height 22
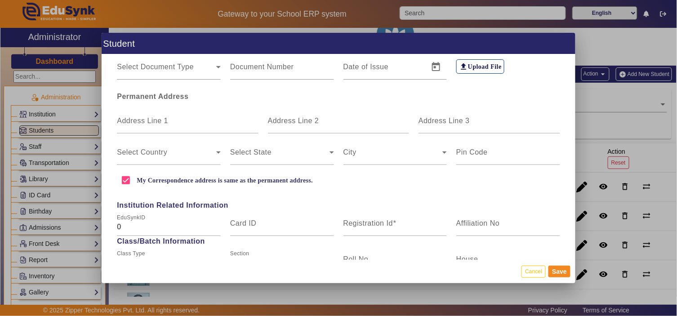
scroll to position [24, 0]
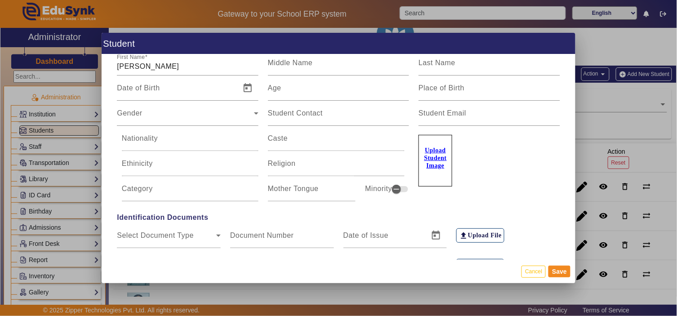
click at [428, 159] on u "Upload Student Image" at bounding box center [435, 158] width 22 height 22
click at [0, 0] on input "Upload Student Image" at bounding box center [0, 0] width 0 height 0
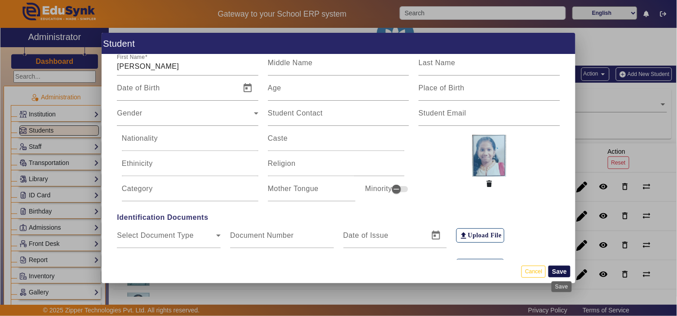
click at [560, 274] on button "Save" at bounding box center [559, 272] width 22 height 12
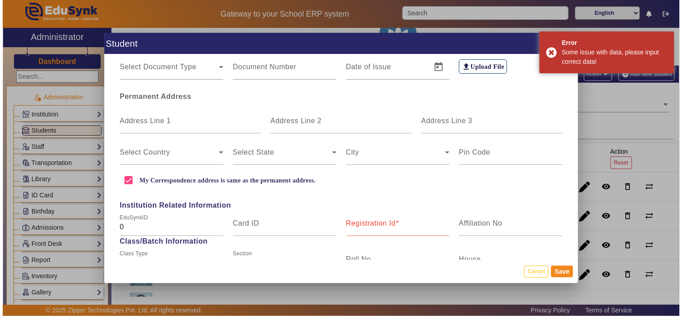
scroll to position [374, 0]
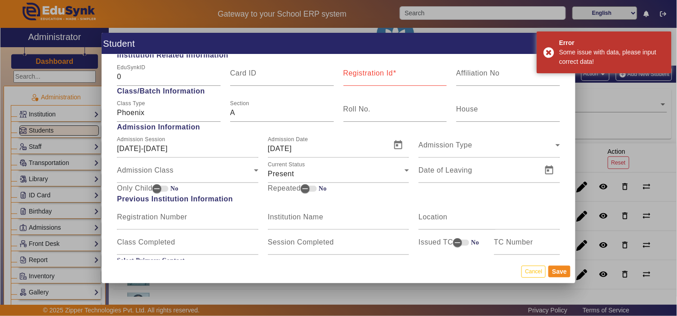
click at [367, 76] on mat-label "Registration Id" at bounding box center [368, 73] width 50 height 8
click at [367, 76] on input "Registration Id" at bounding box center [395, 76] width 104 height 11
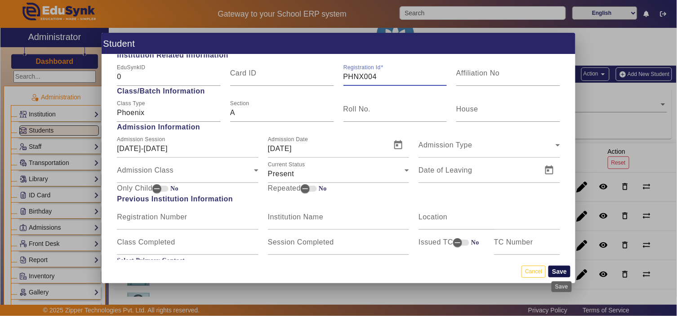
type input "PHNX004"
click at [563, 274] on button "Save" at bounding box center [559, 272] width 22 height 12
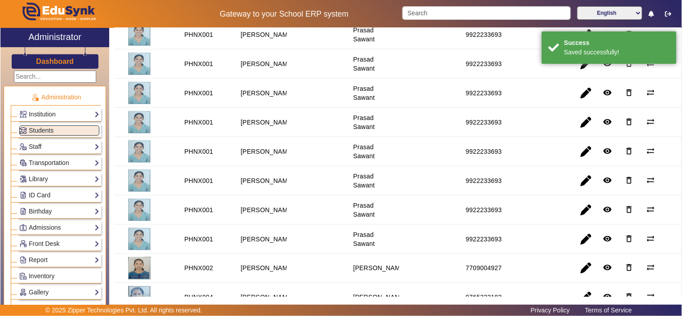
scroll to position [246, 0]
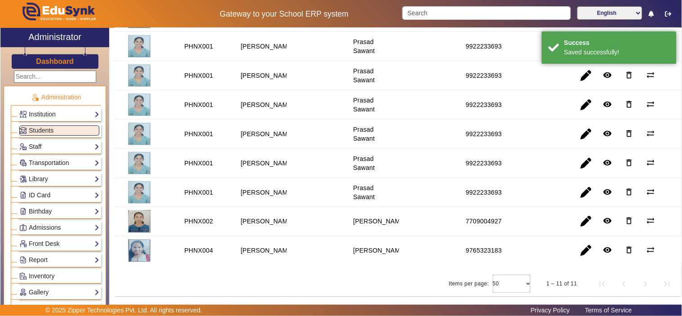
click at [51, 191] on link "ID Card" at bounding box center [59, 195] width 80 height 10
click at [44, 205] on link "Students" at bounding box center [36, 207] width 25 height 7
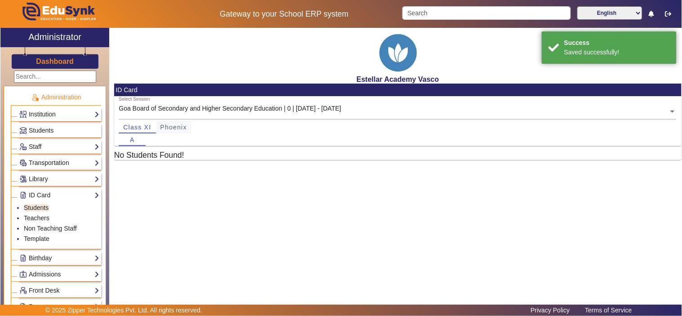
click at [180, 129] on span "Phoenix" at bounding box center [173, 127] width 27 height 6
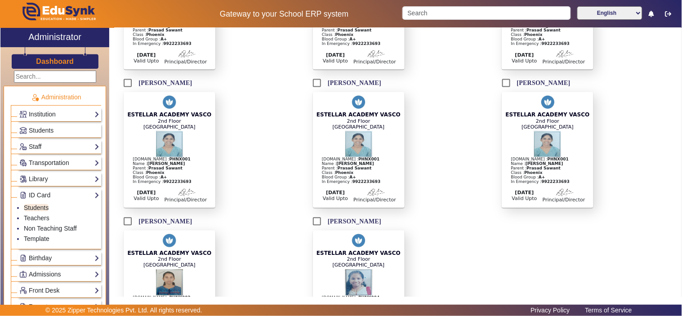
scroll to position [483, 0]
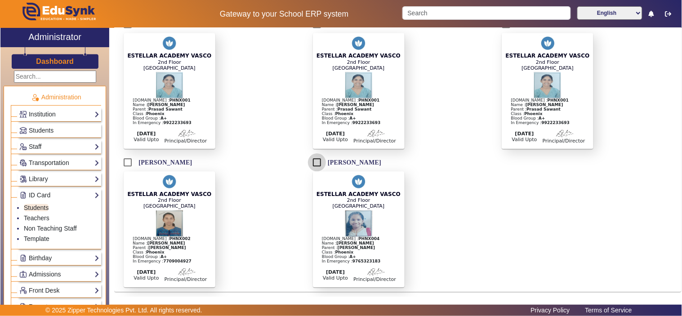
click at [314, 156] on input "[PERSON_NAME]" at bounding box center [317, 163] width 18 height 18
checkbox input "true"
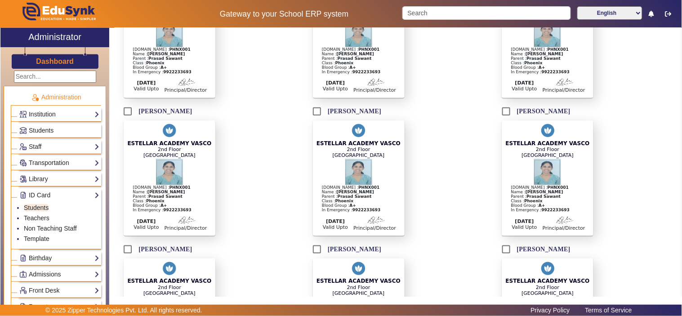
scroll to position [0, 0]
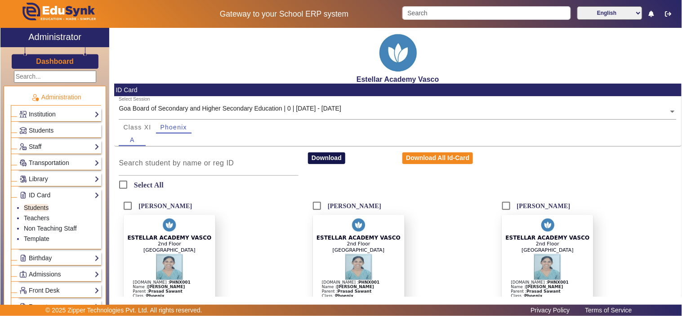
click at [338, 159] on button "Download" at bounding box center [326, 158] width 37 height 12
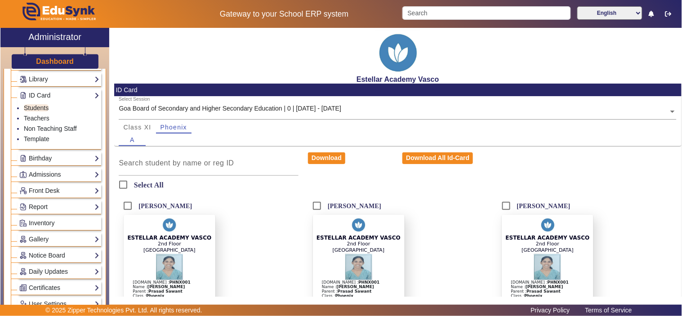
click at [245, 104] on div "Goa Board of Secondary and Higher Secondary Education | 0 | [DATE] - [DATE]" at bounding box center [230, 108] width 223 height 9
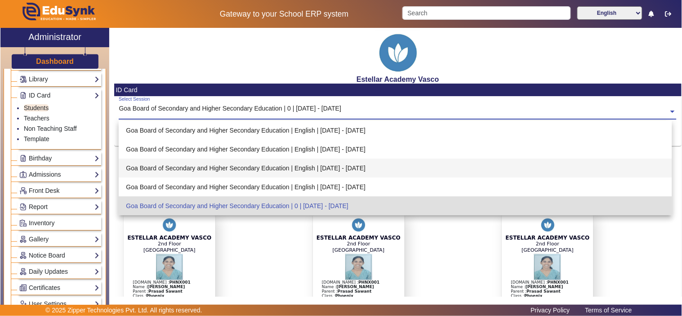
click at [326, 169] on div "Goa Board of Secondary and Higher Secondary Education | English | [DATE] - [DAT…" at bounding box center [395, 168] width 553 height 19
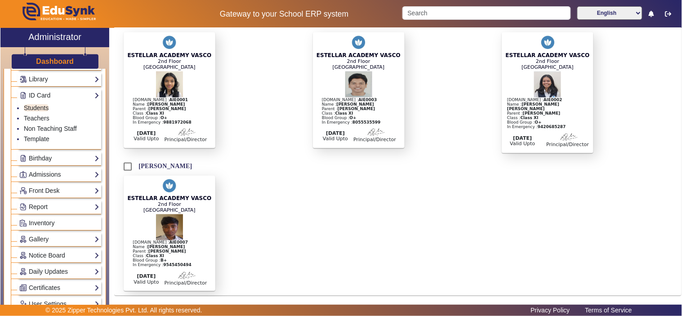
scroll to position [338, 0]
